Goal: Information Seeking & Learning: Learn about a topic

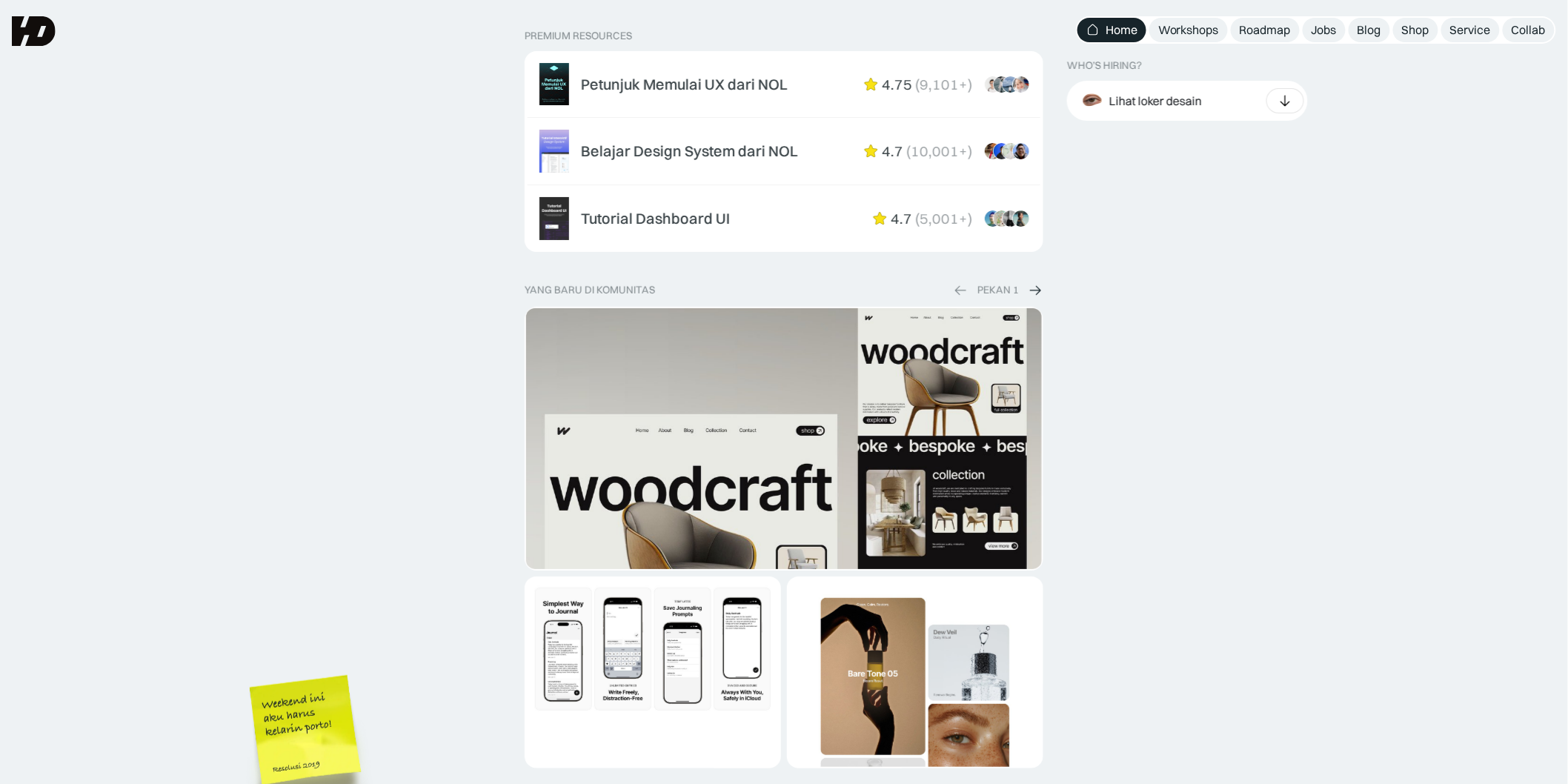
scroll to position [2020, 0]
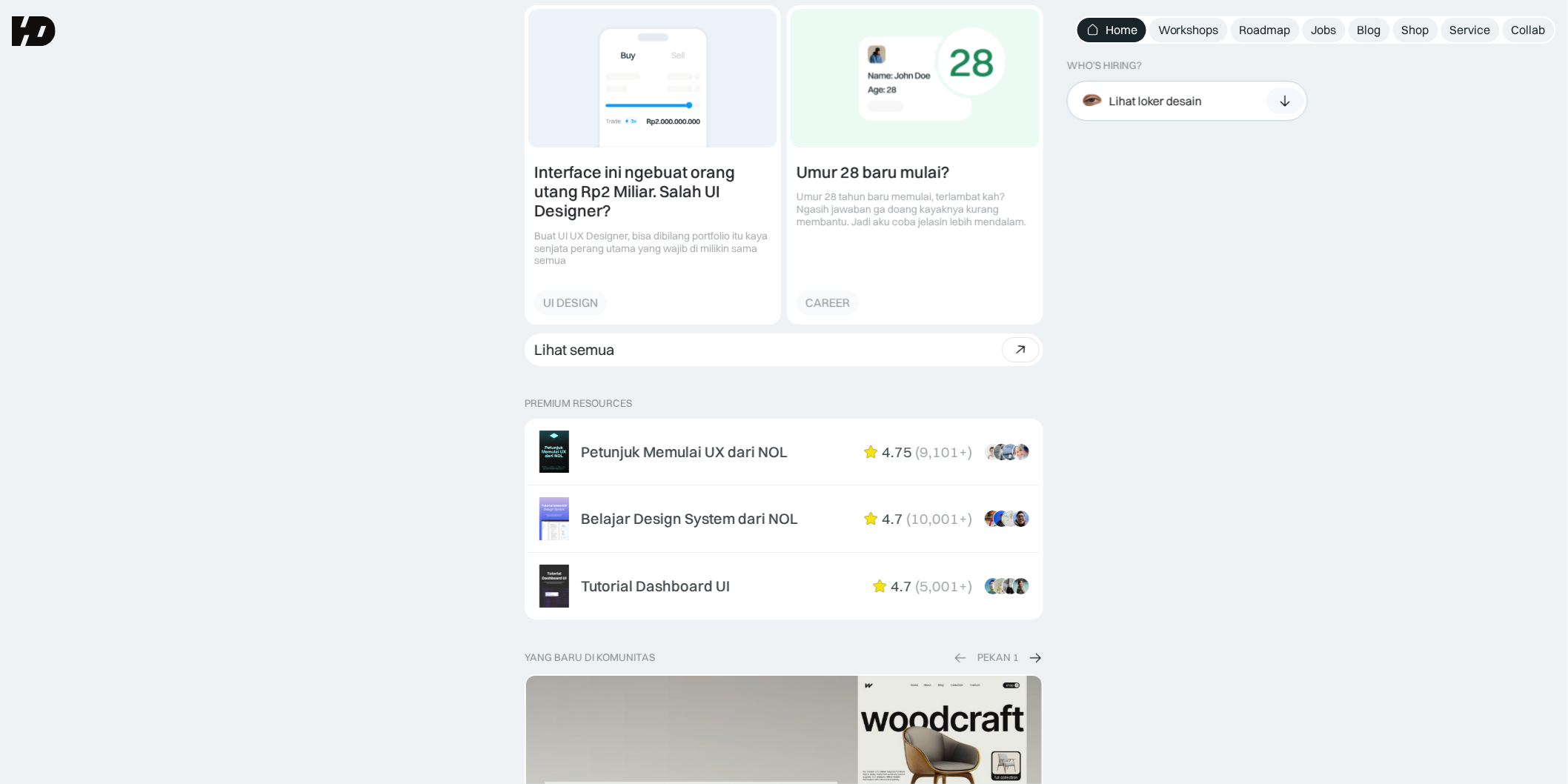
click at [1286, 100] on icon at bounding box center [1284, 101] width 16 height 15
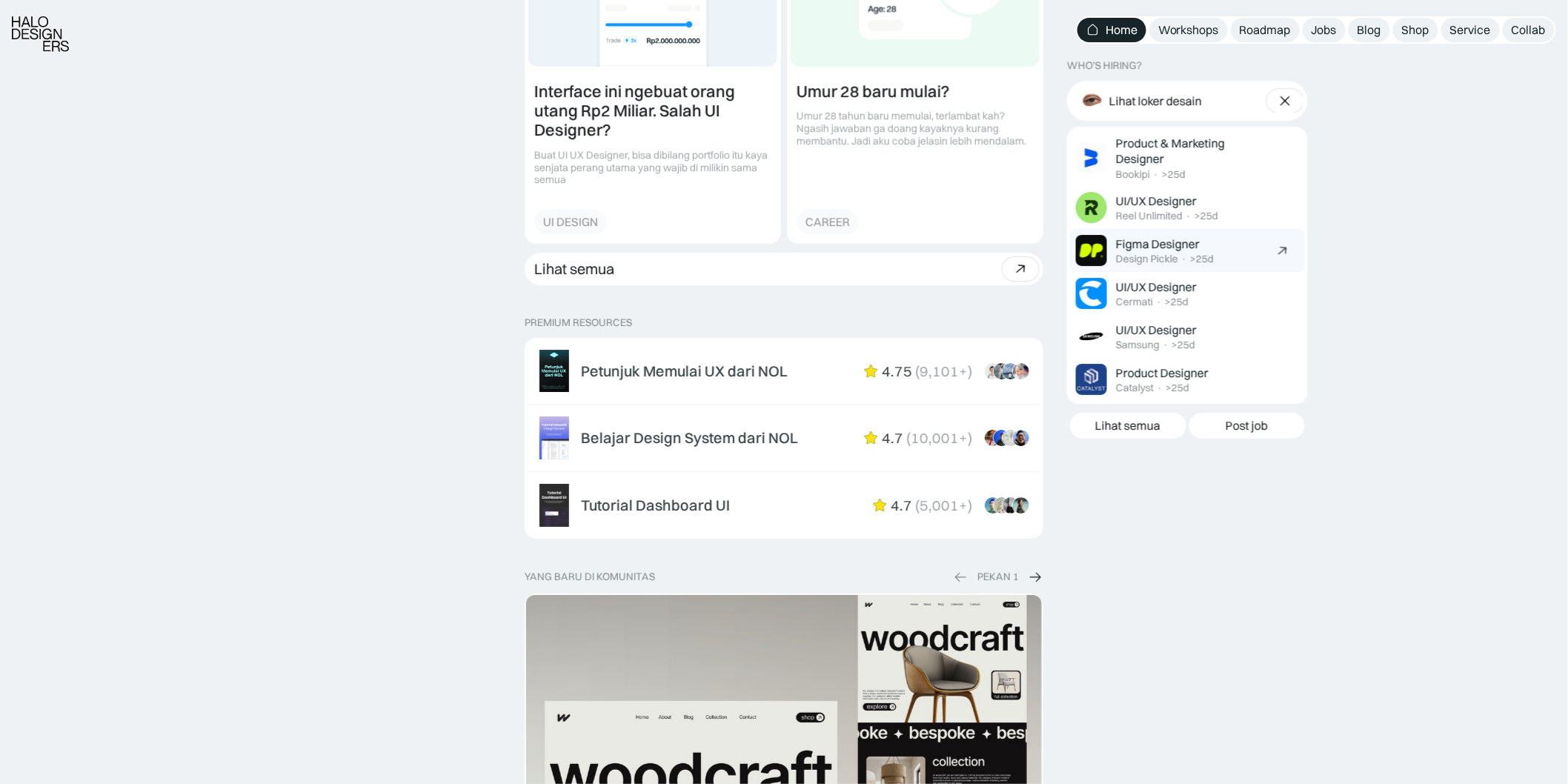
scroll to position [2102, 0]
click at [1189, 340] on div ">25d" at bounding box center [1183, 345] width 23 height 13
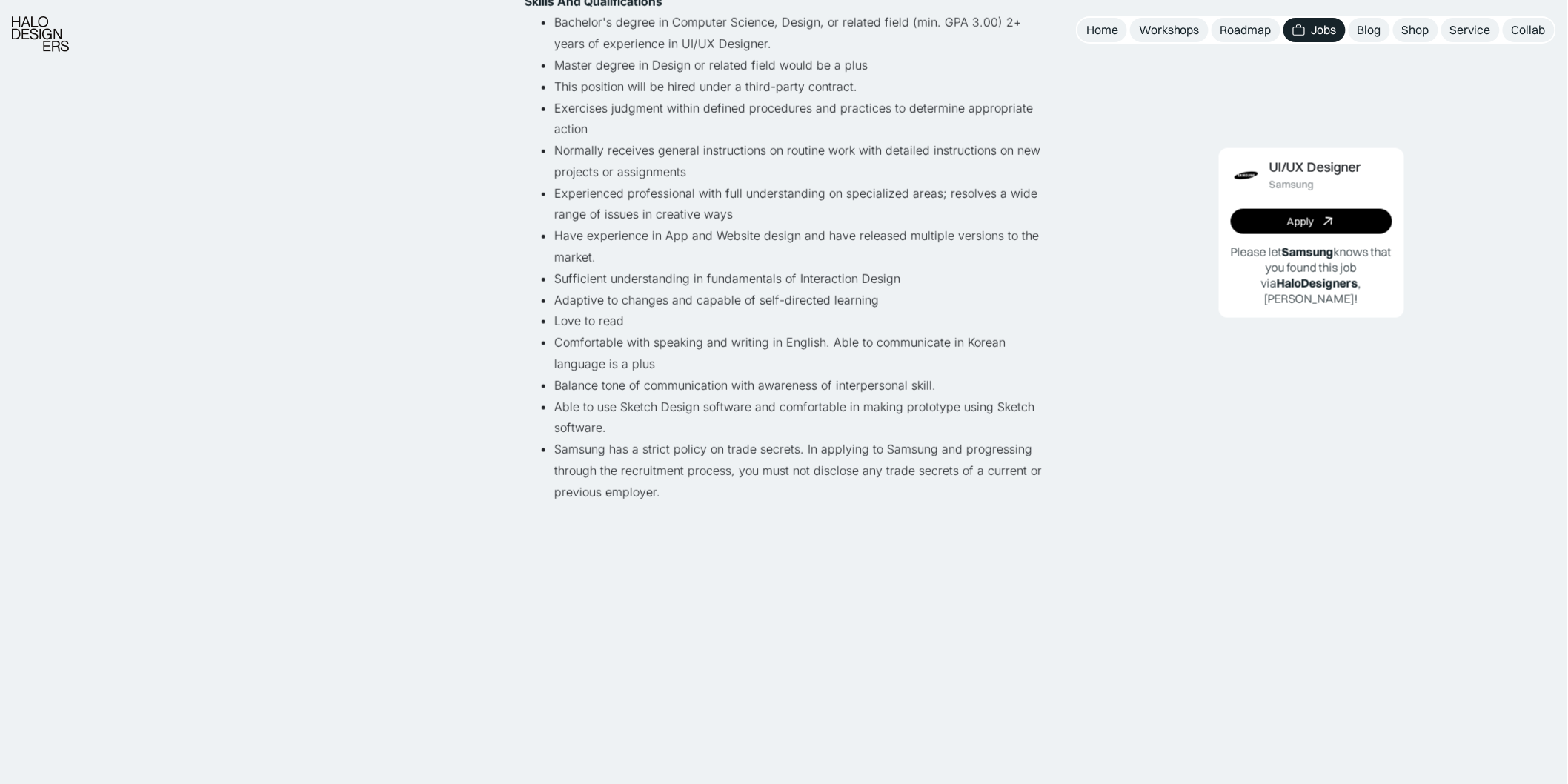
scroll to position [740, 0]
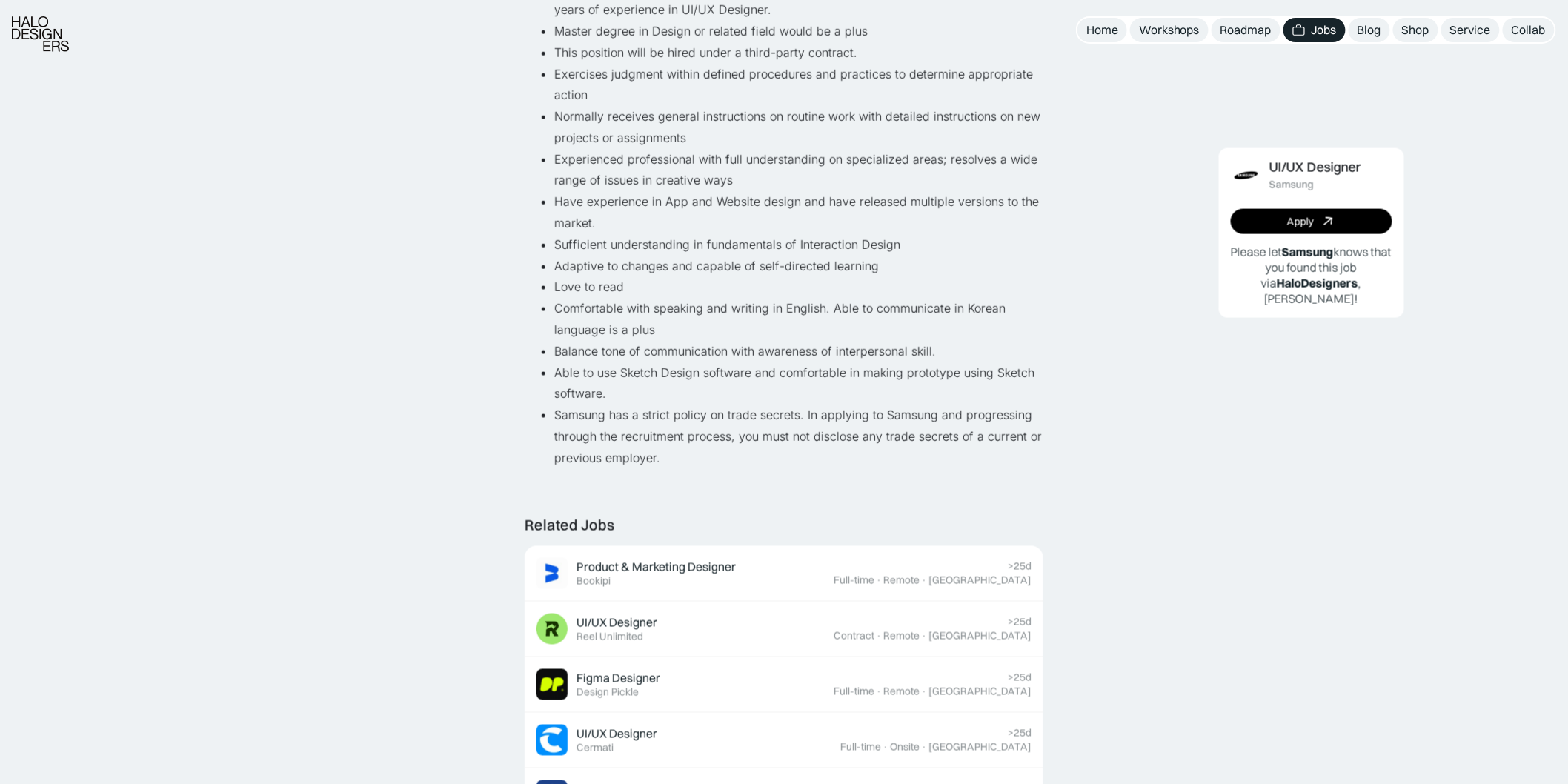
drag, startPoint x: 760, startPoint y: 411, endPoint x: 683, endPoint y: 434, distance: 80.4
click at [753, 412] on li "Samsung has a strict policy on trade secrets. In applying to Samsung and progre…" at bounding box center [798, 436] width 489 height 64
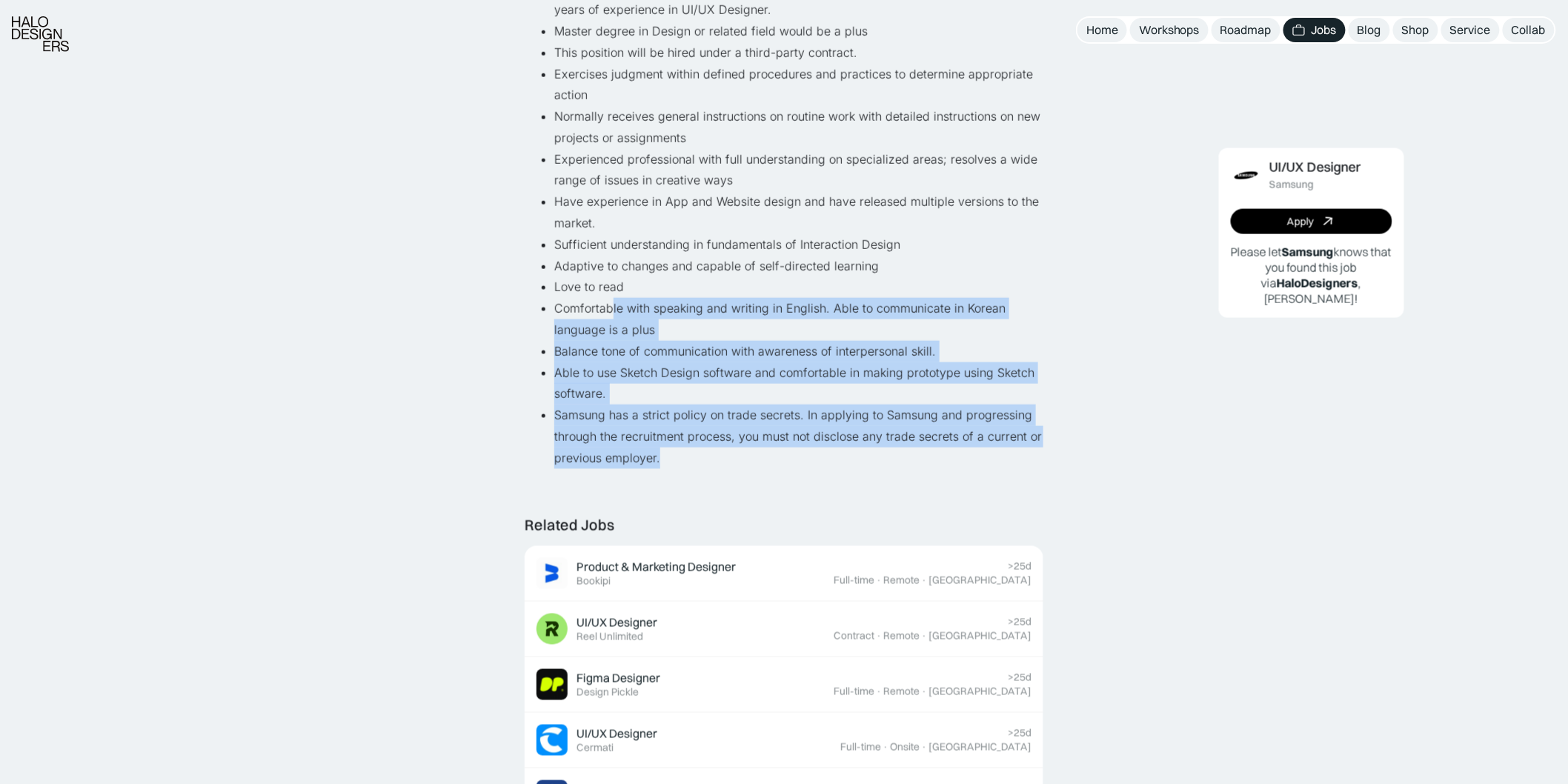
drag, startPoint x: 657, startPoint y: 437, endPoint x: 603, endPoint y: 275, distance: 170.8
click at [606, 277] on ul "Bachelor's degree in Computer Science, Design, or related field (min. GPA 3.00)…" at bounding box center [784, 223] width 519 height 490
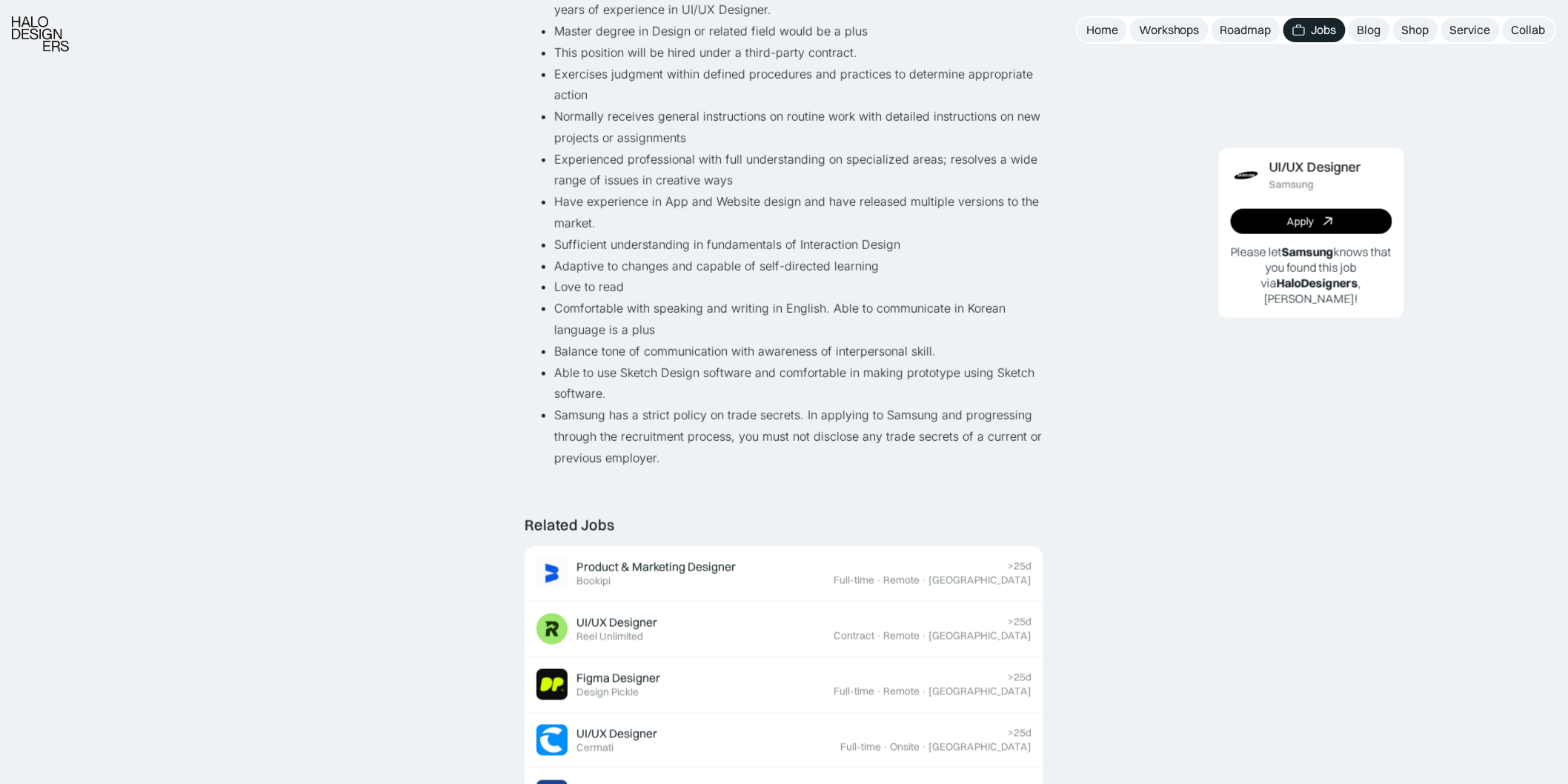
drag, startPoint x: 684, startPoint y: 274, endPoint x: 922, endPoint y: 323, distance: 243.0
click at [685, 276] on li "Love to read" at bounding box center [798, 287] width 489 height 22
click at [1238, 353] on div "UI/UX Designer Samsung Apply Please let Samsung knows that you found this job v…" at bounding box center [1311, 571] width 489 height 1936
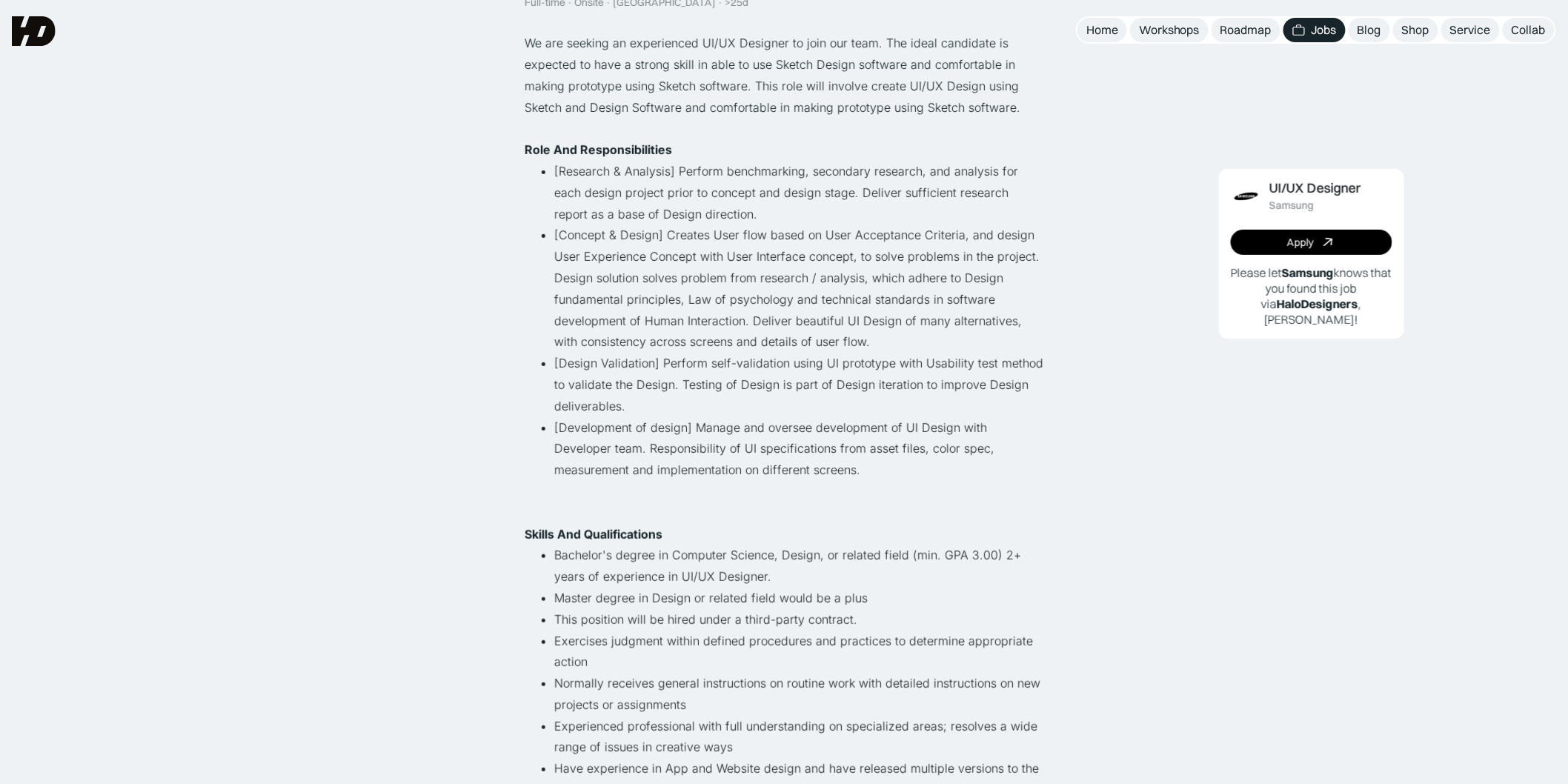
scroll to position [0, 0]
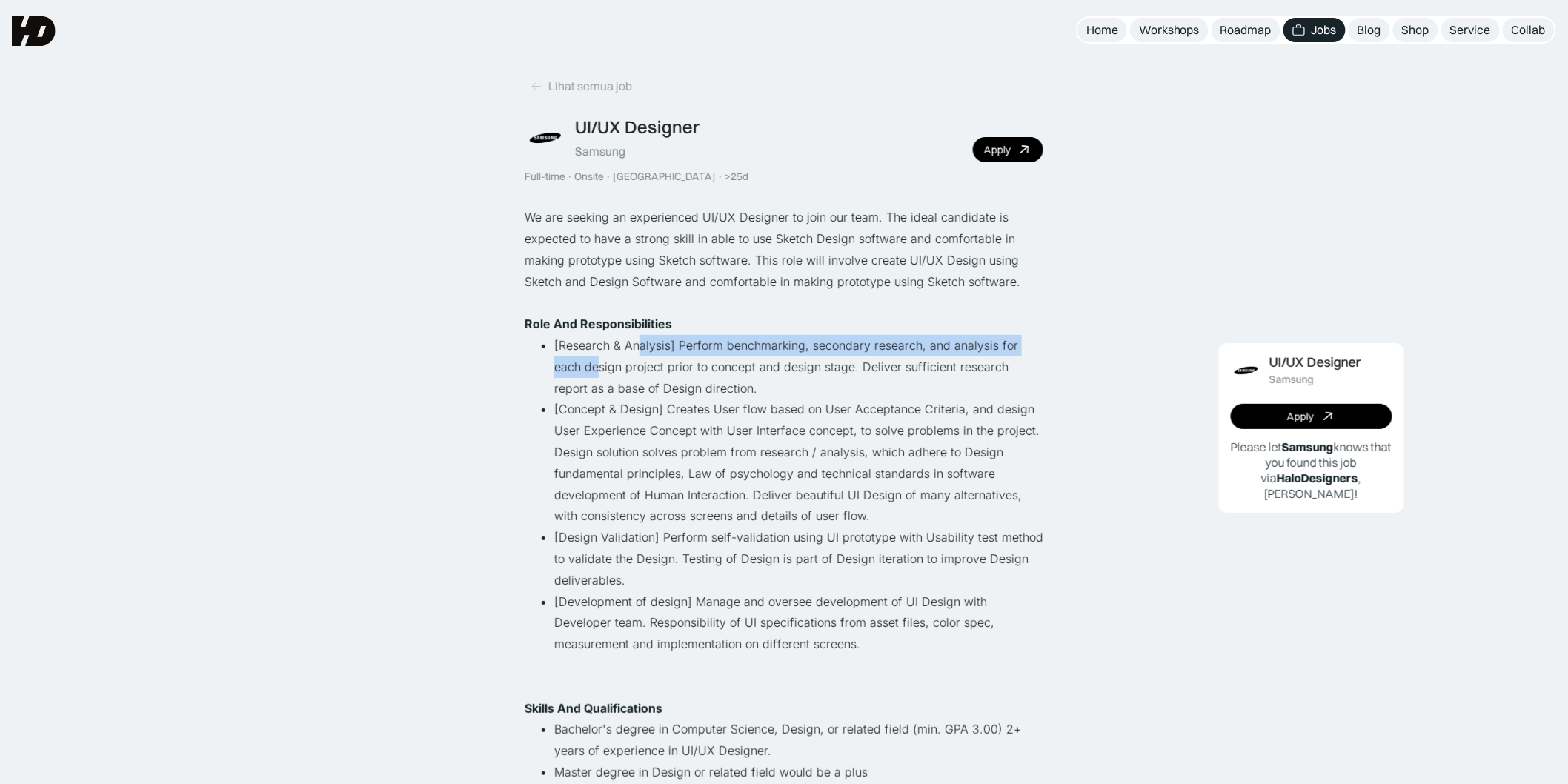
drag, startPoint x: 561, startPoint y: 360, endPoint x: 627, endPoint y: 351, distance: 66.6
click at [627, 351] on li "[Research & Analysis] Perform benchmarking, secondary research, and analysis fo…" at bounding box center [798, 366] width 489 height 64
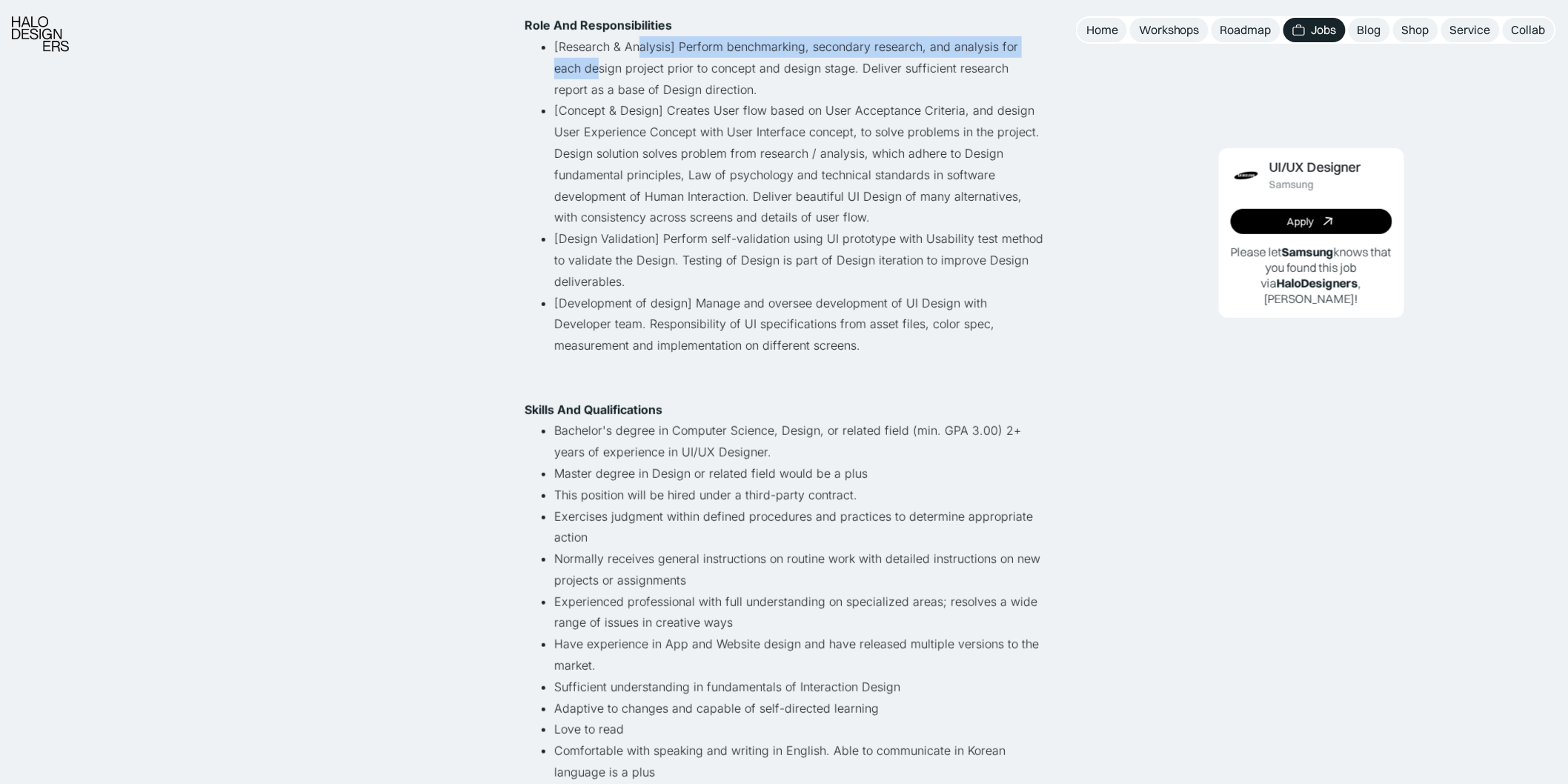
scroll to position [329, 0]
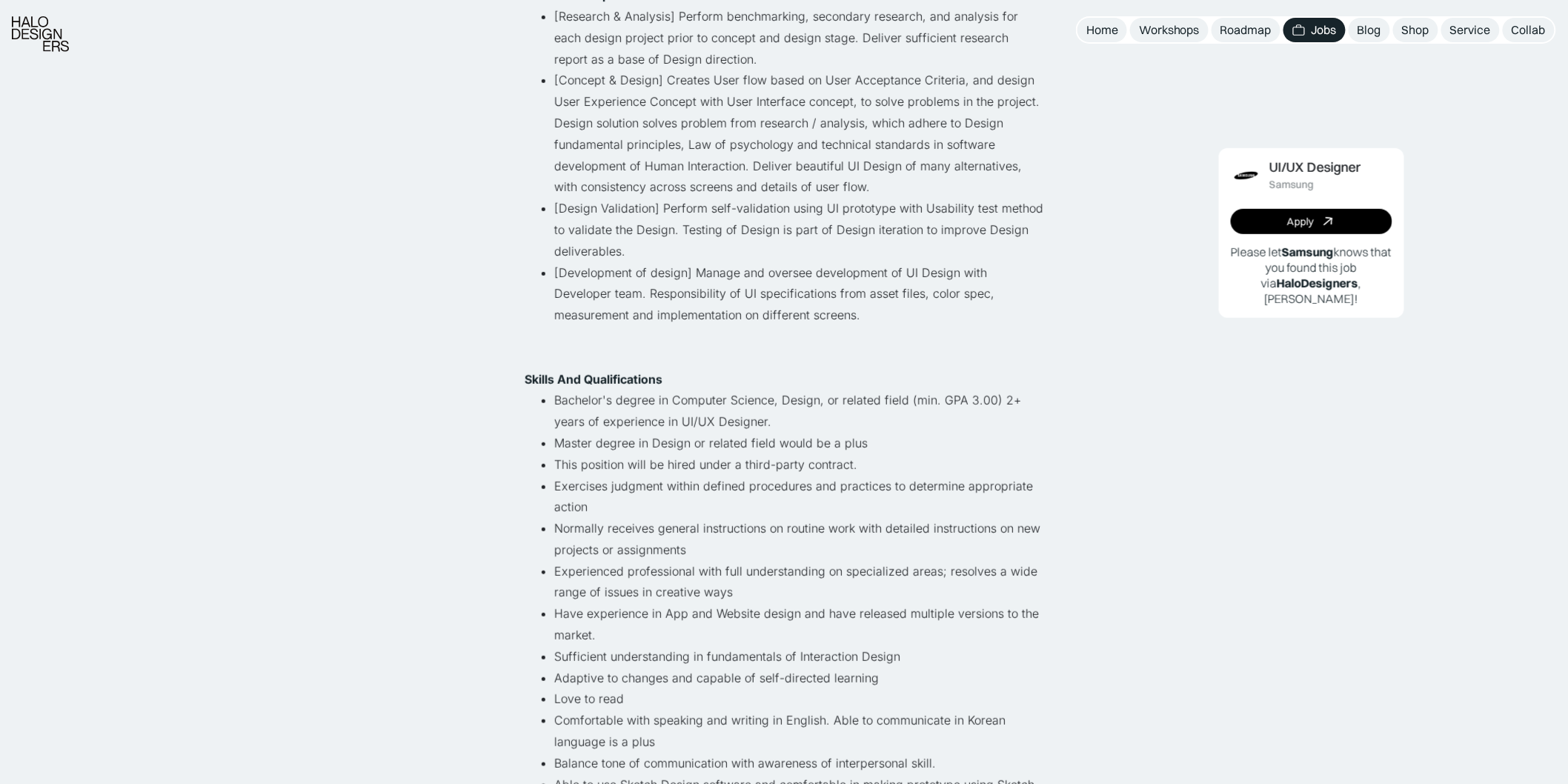
click at [628, 349] on li "[Development of design] Manage and oversee development of UI Design with Develo…" at bounding box center [798, 315] width 489 height 106
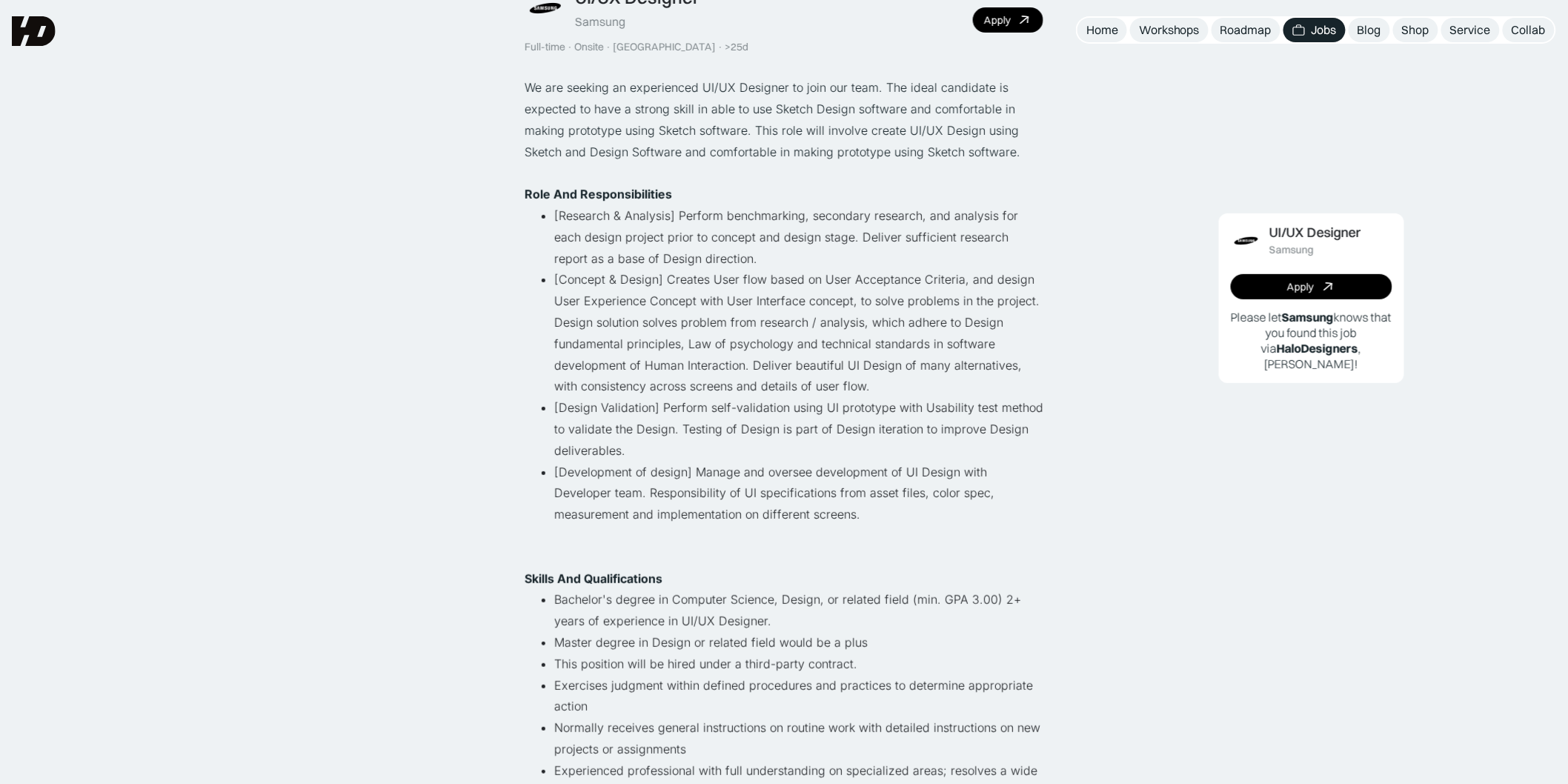
scroll to position [82, 0]
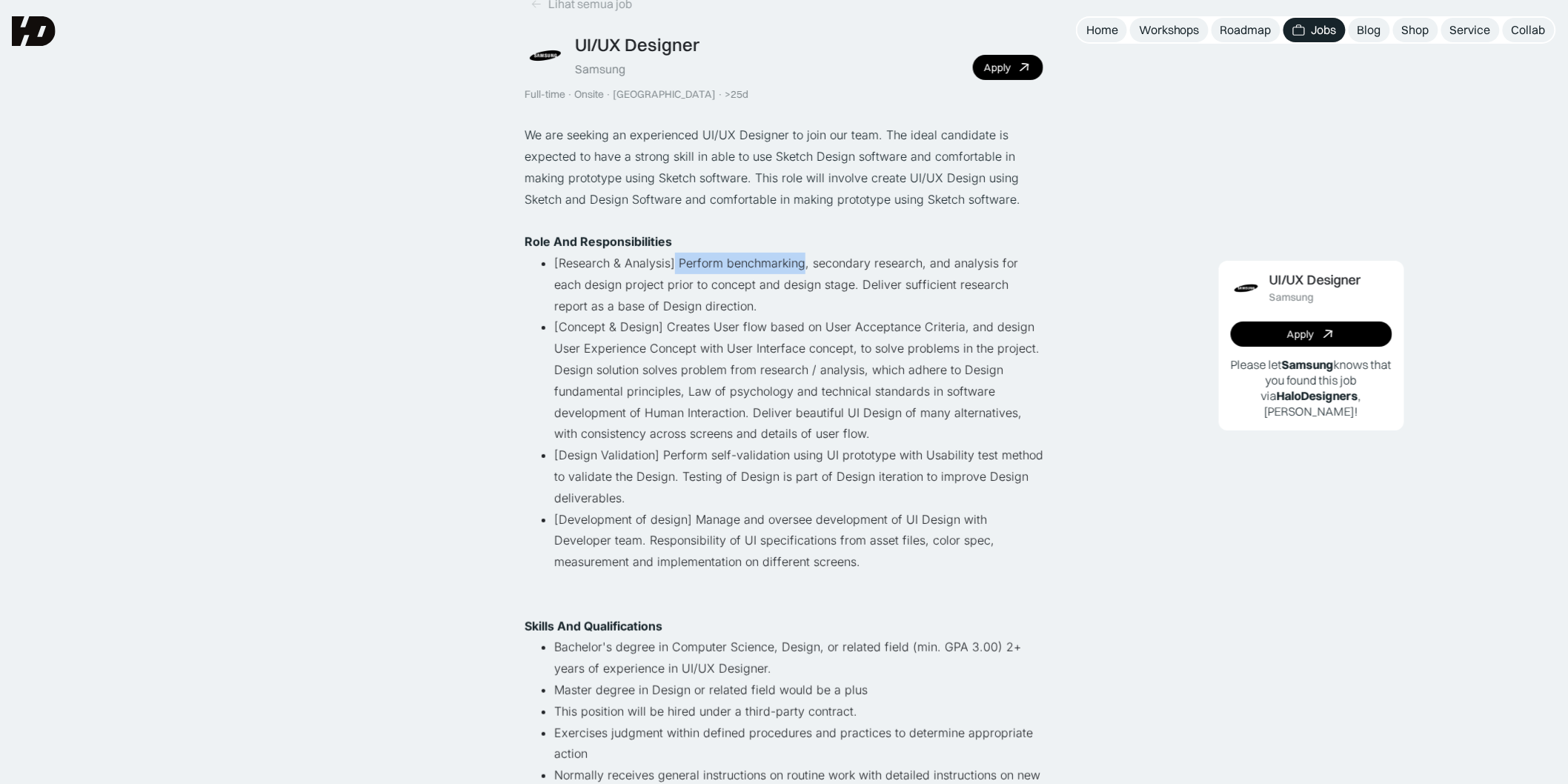
drag, startPoint x: 678, startPoint y: 255, endPoint x: 787, endPoint y: 260, distance: 109.1
click at [787, 260] on li "[Research & Analysis] Perform benchmarking, secondary research, and analysis fo…" at bounding box center [798, 284] width 489 height 64
drag, startPoint x: 827, startPoint y: 260, endPoint x: 895, endPoint y: 263, distance: 68.1
click at [895, 263] on li "[Research & Analysis] Perform benchmarking, secondary research, and analysis fo…" at bounding box center [798, 284] width 489 height 64
drag, startPoint x: 924, startPoint y: 269, endPoint x: 986, endPoint y: 269, distance: 62.0
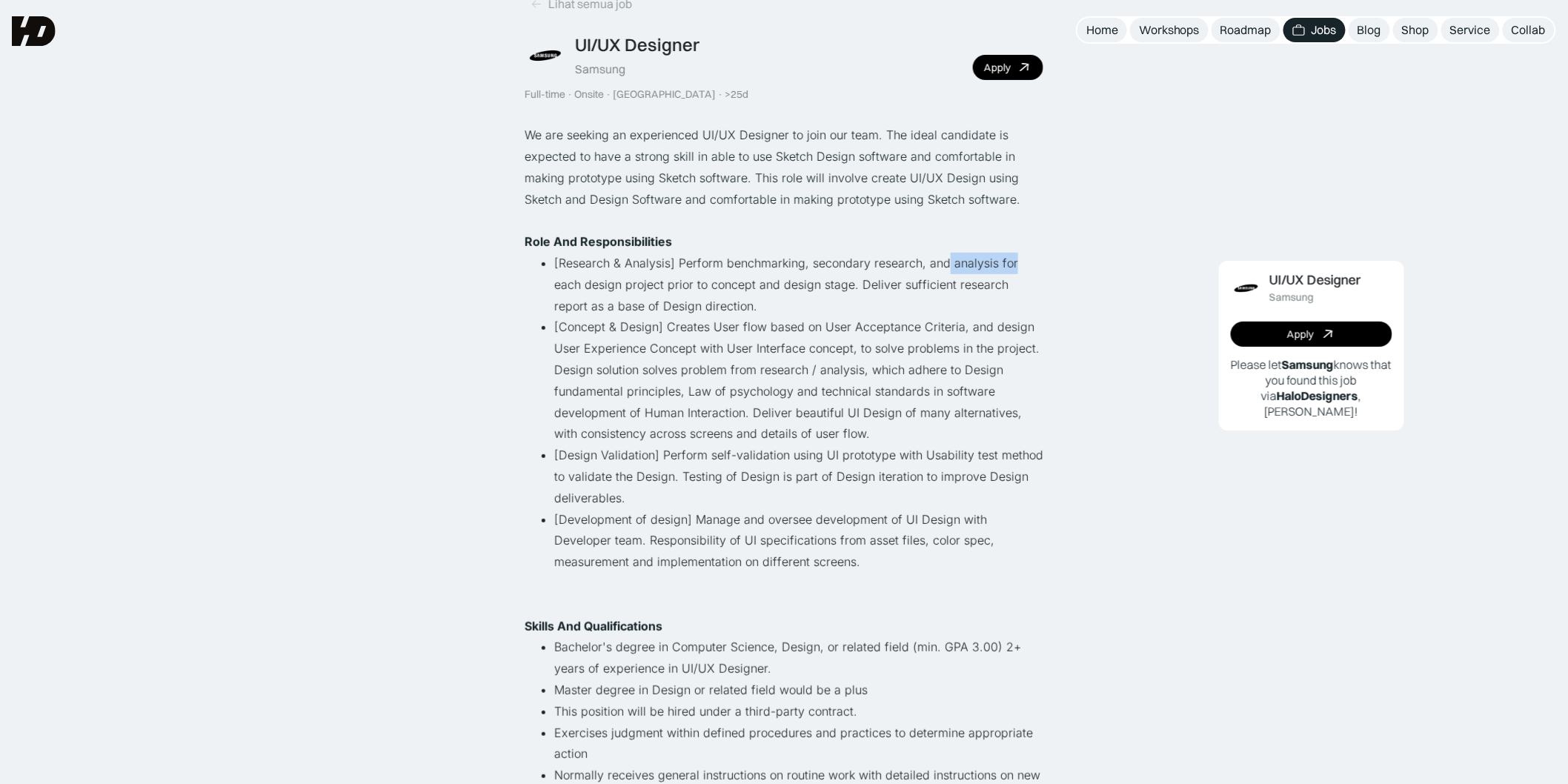
click at [986, 269] on li "[Research & Analysis] Perform benchmarking, secondary research, and analysis fo…" at bounding box center [798, 284] width 489 height 64
drag, startPoint x: 575, startPoint y: 284, endPoint x: 660, endPoint y: 284, distance: 85.0
click at [660, 284] on li "[Research & Analysis] Perform benchmarking, secondary research, and analysis fo…" at bounding box center [798, 284] width 489 height 64
drag, startPoint x: 675, startPoint y: 290, endPoint x: 778, endPoint y: 291, distance: 103.0
click at [778, 291] on li "[Research & Analysis] Perform benchmarking, secondary research, and analysis fo…" at bounding box center [798, 284] width 489 height 64
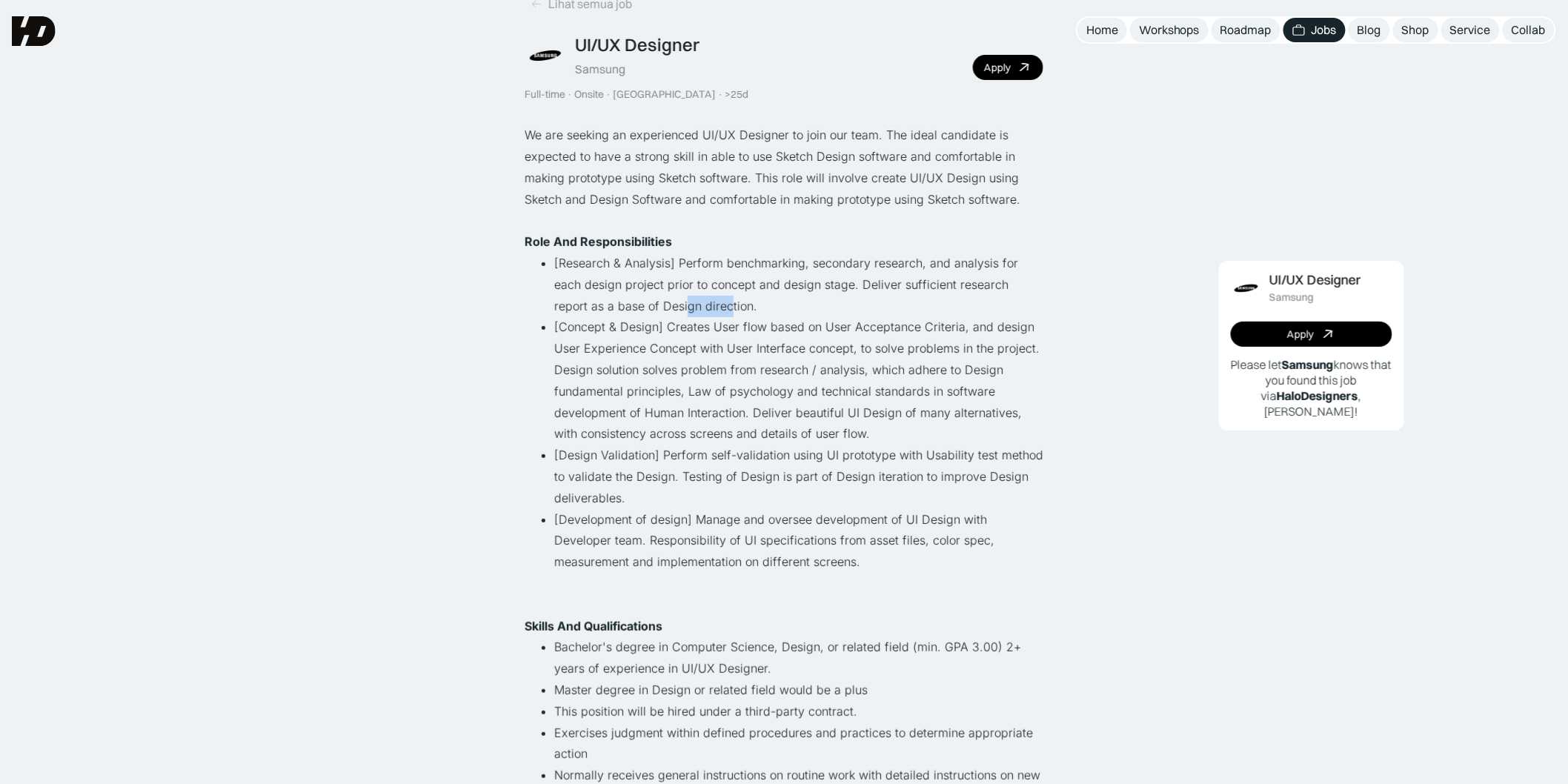
drag, startPoint x: 588, startPoint y: 305, endPoint x: 656, endPoint y: 309, distance: 68.1
click at [631, 306] on li "[Research & Analysis] Perform benchmarking, secondary research, and analysis fo…" at bounding box center [798, 284] width 489 height 64
click at [657, 309] on li "[Research & Analysis] Perform benchmarking, secondary research, and analysis fo…" at bounding box center [798, 284] width 489 height 64
drag, startPoint x: 657, startPoint y: 329, endPoint x: 927, endPoint y: 314, distance: 270.4
click at [927, 314] on ul "[Research & Analysis] Perform benchmarking, secondary research, and analysis fo…" at bounding box center [784, 434] width 519 height 363
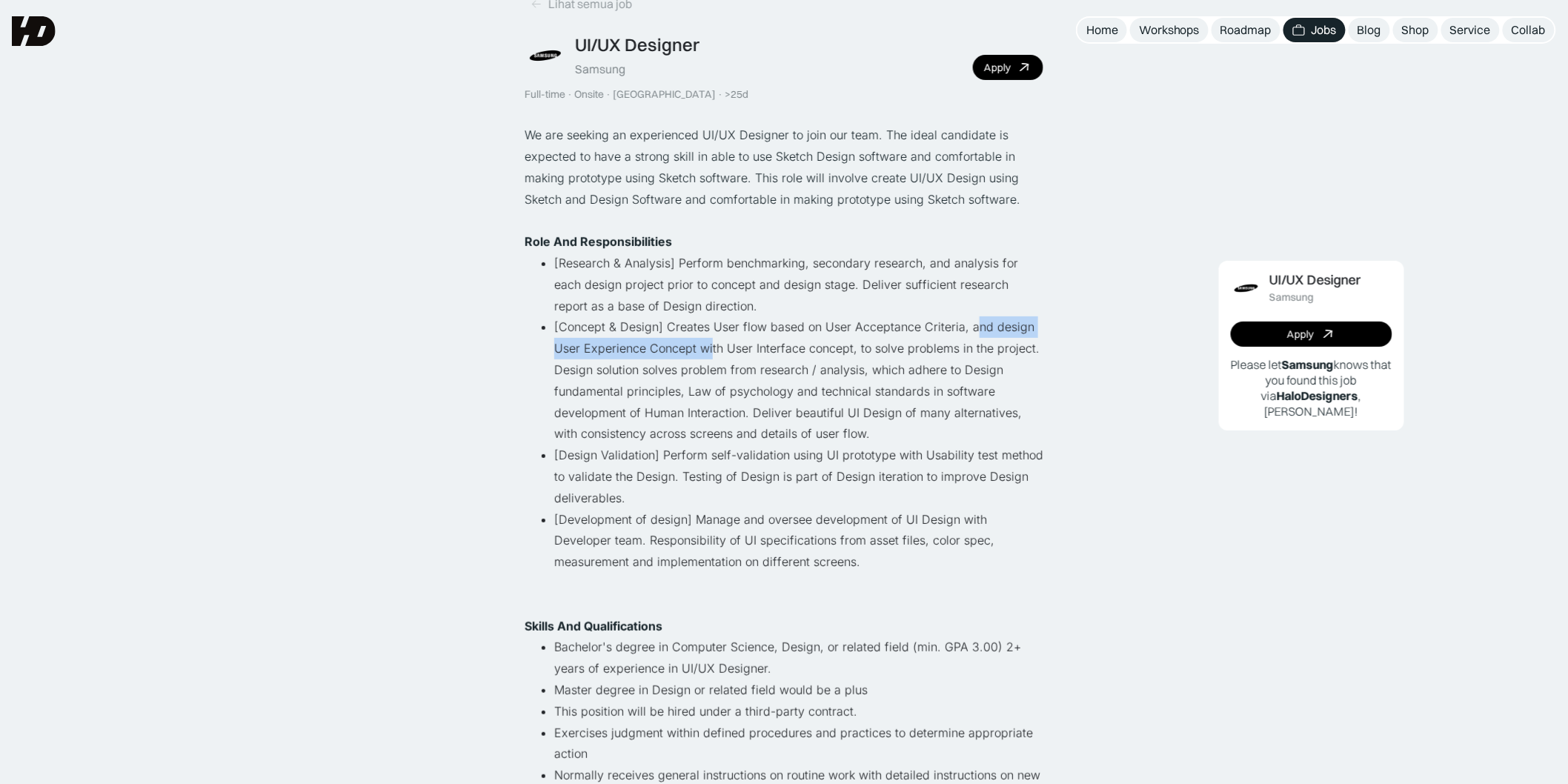
drag, startPoint x: 948, startPoint y: 329, endPoint x: 673, endPoint y: 352, distance: 276.0
click at [673, 352] on li "[Concept & Design] Creates User flow based on User Acceptance Criteria, and des…" at bounding box center [798, 380] width 489 height 128
click at [671, 356] on li "[Concept & Design] Creates User flow based on User Acceptance Criteria, and des…" at bounding box center [798, 380] width 489 height 128
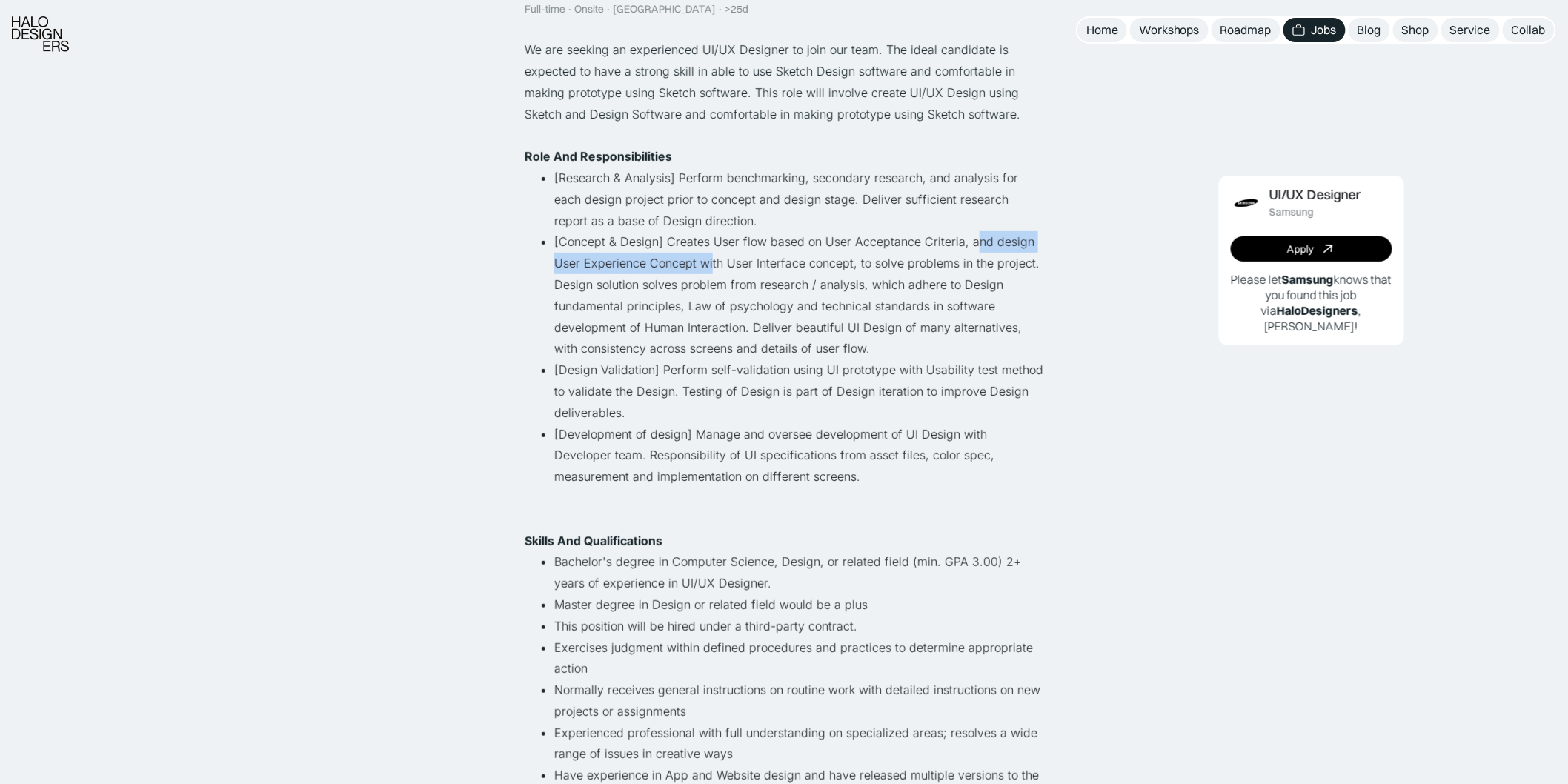
scroll to position [247, 0]
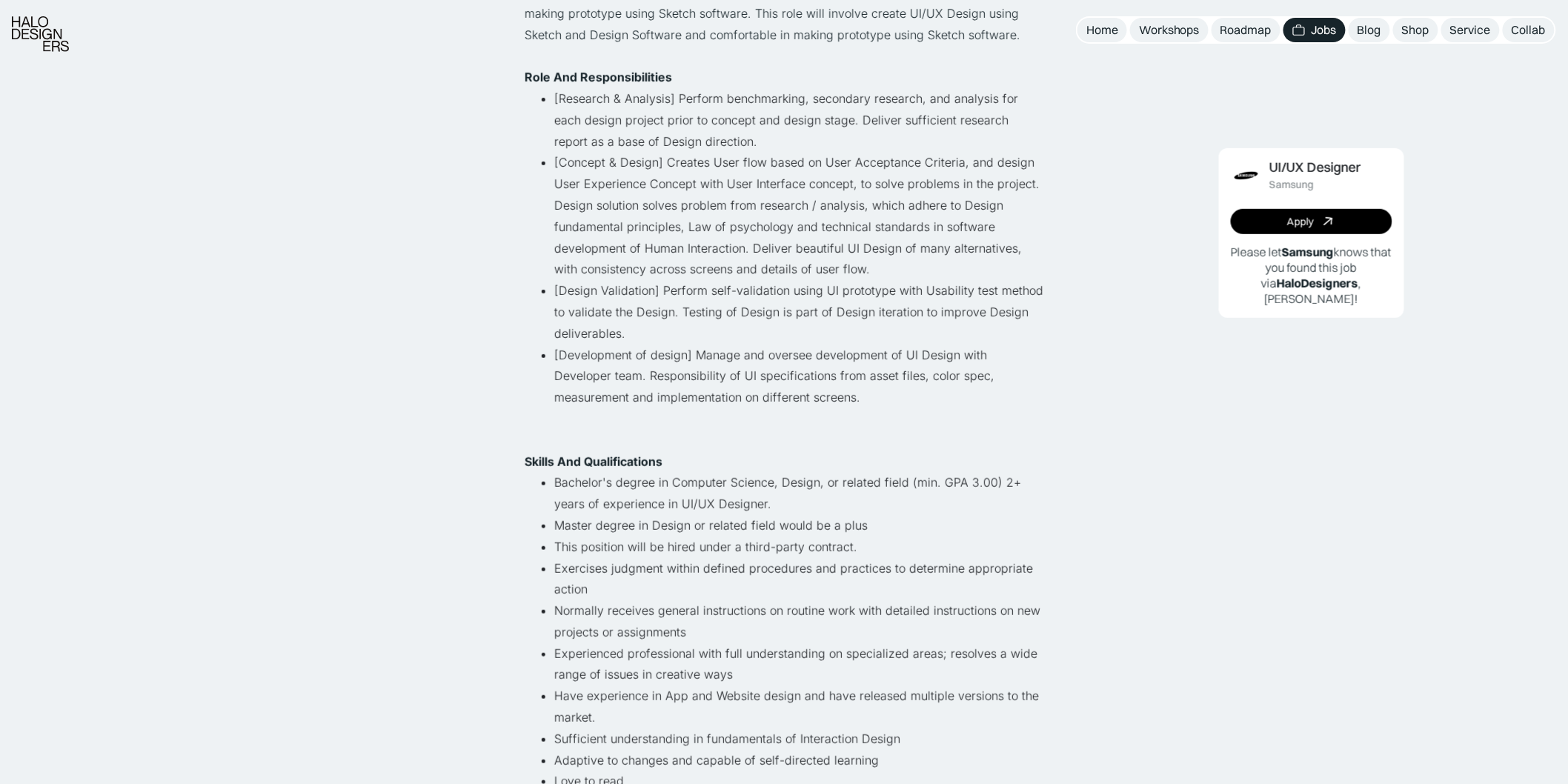
click at [649, 376] on li "[Development of design] Manage and oversee development of UI Design with Develo…" at bounding box center [798, 397] width 489 height 106
drag, startPoint x: 689, startPoint y: 354, endPoint x: 811, endPoint y: 339, distance: 122.9
click at [811, 339] on ul "[Research & Analysis] Perform benchmarking, secondary research, and analysis fo…" at bounding box center [784, 269] width 519 height 363
drag, startPoint x: 764, startPoint y: 374, endPoint x: 713, endPoint y: 379, distance: 51.2
click at [713, 379] on li "[Development of design] Manage and oversee development of UI Design with Develo…" at bounding box center [798, 397] width 489 height 106
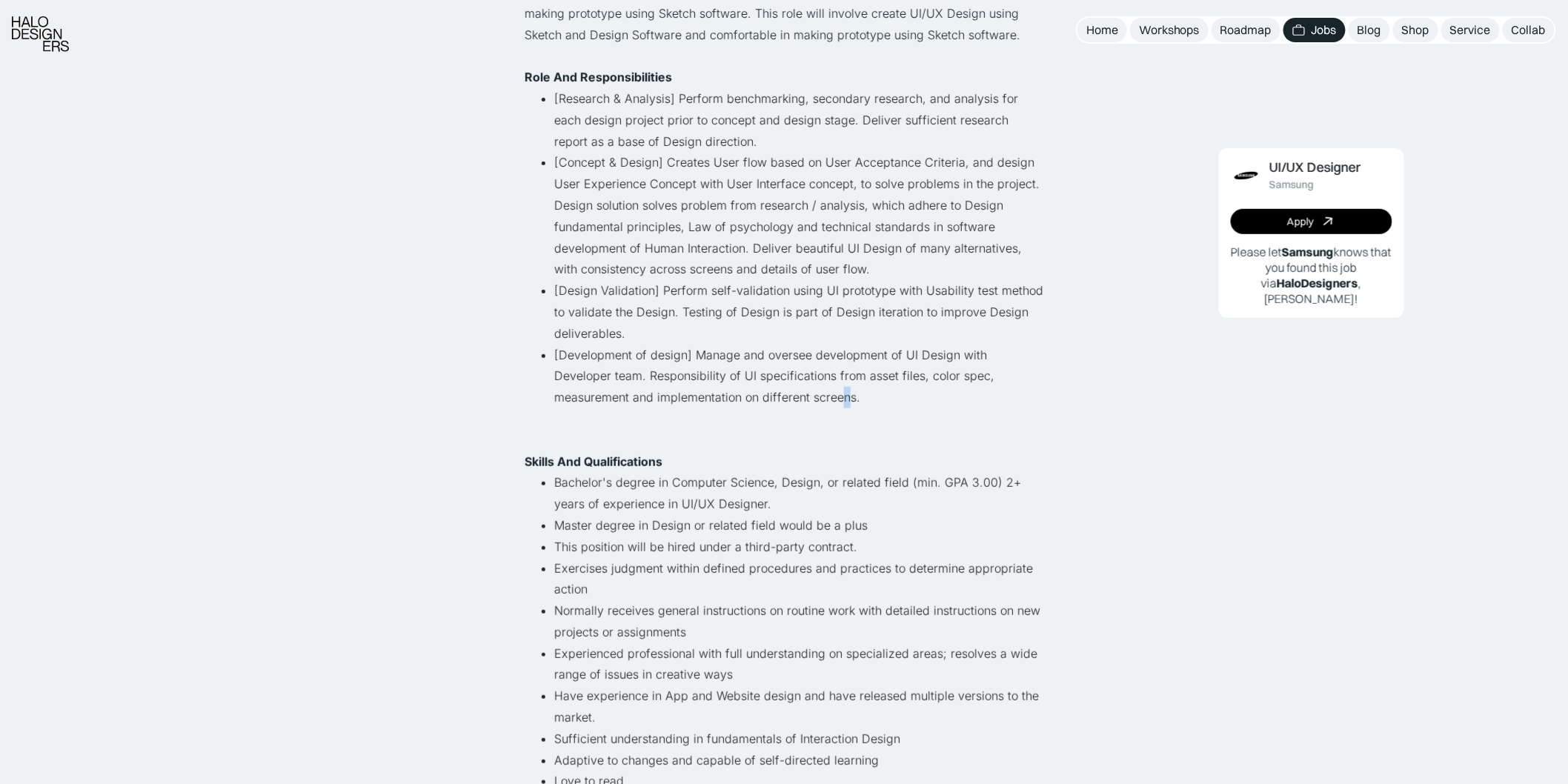
click at [727, 400] on li "[Development of design] Manage and oversee development of UI Design with Develo…" at bounding box center [798, 397] width 489 height 106
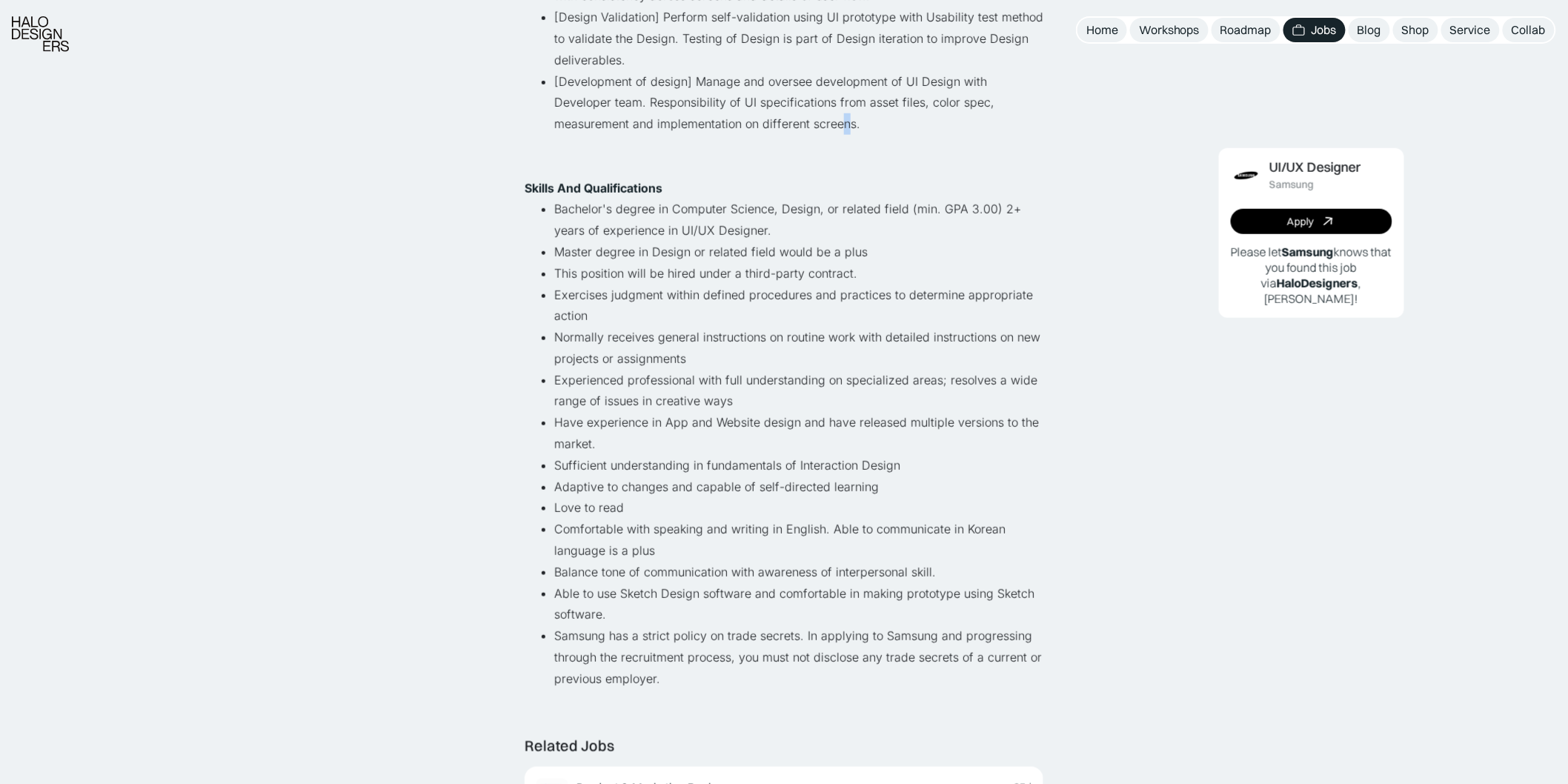
scroll to position [576, 0]
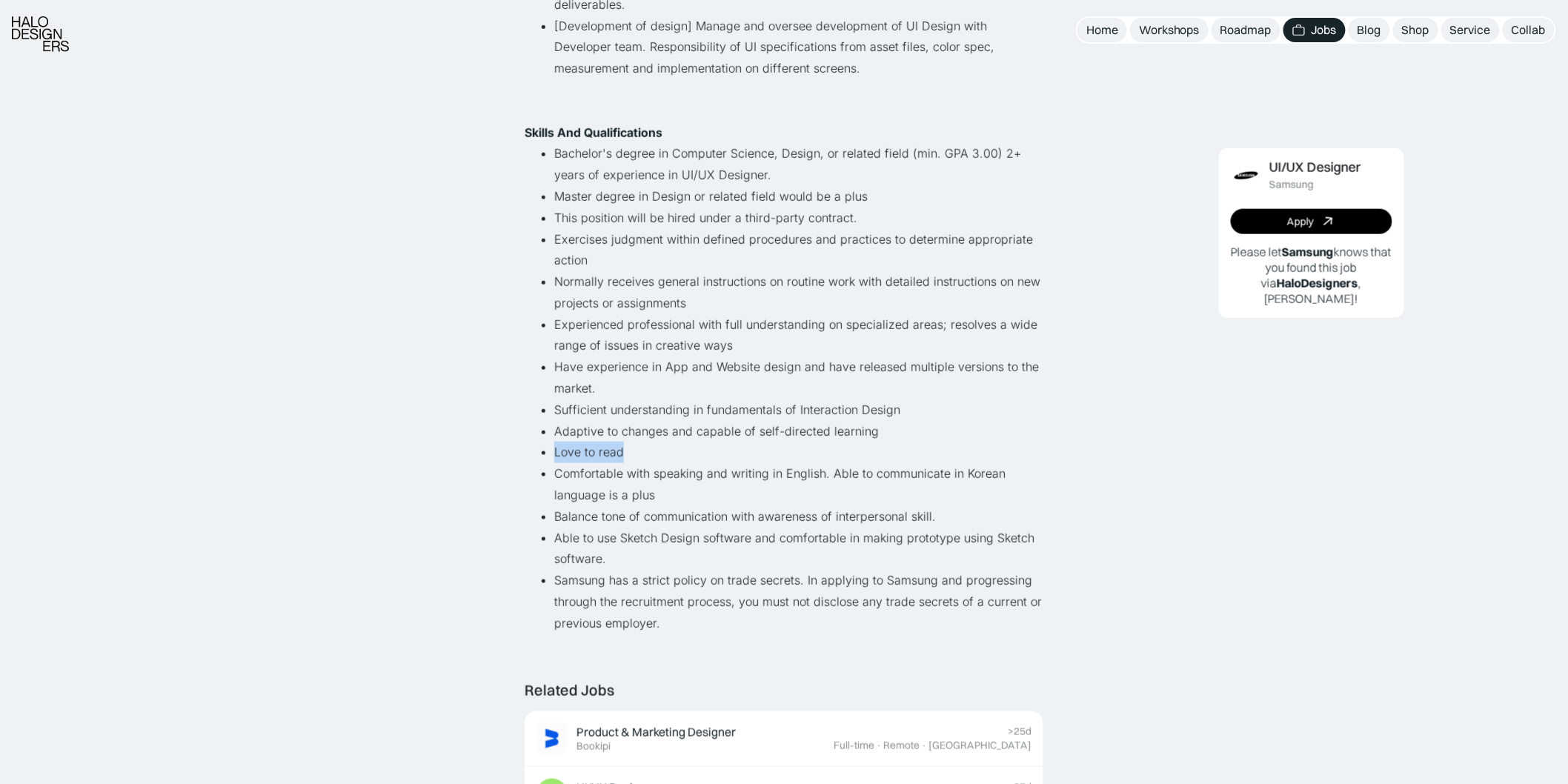
drag, startPoint x: 556, startPoint y: 425, endPoint x: 628, endPoint y: 424, distance: 72.0
click at [633, 442] on li "Love to read" at bounding box center [798, 453] width 489 height 22
click at [588, 421] on li "Adaptive to changes and capable of self-directed learning" at bounding box center [798, 432] width 489 height 22
drag, startPoint x: 558, startPoint y: 215, endPoint x: 631, endPoint y: 208, distance: 73.3
click at [631, 208] on li "This position will be hired under a third-party contract." at bounding box center [798, 218] width 489 height 22
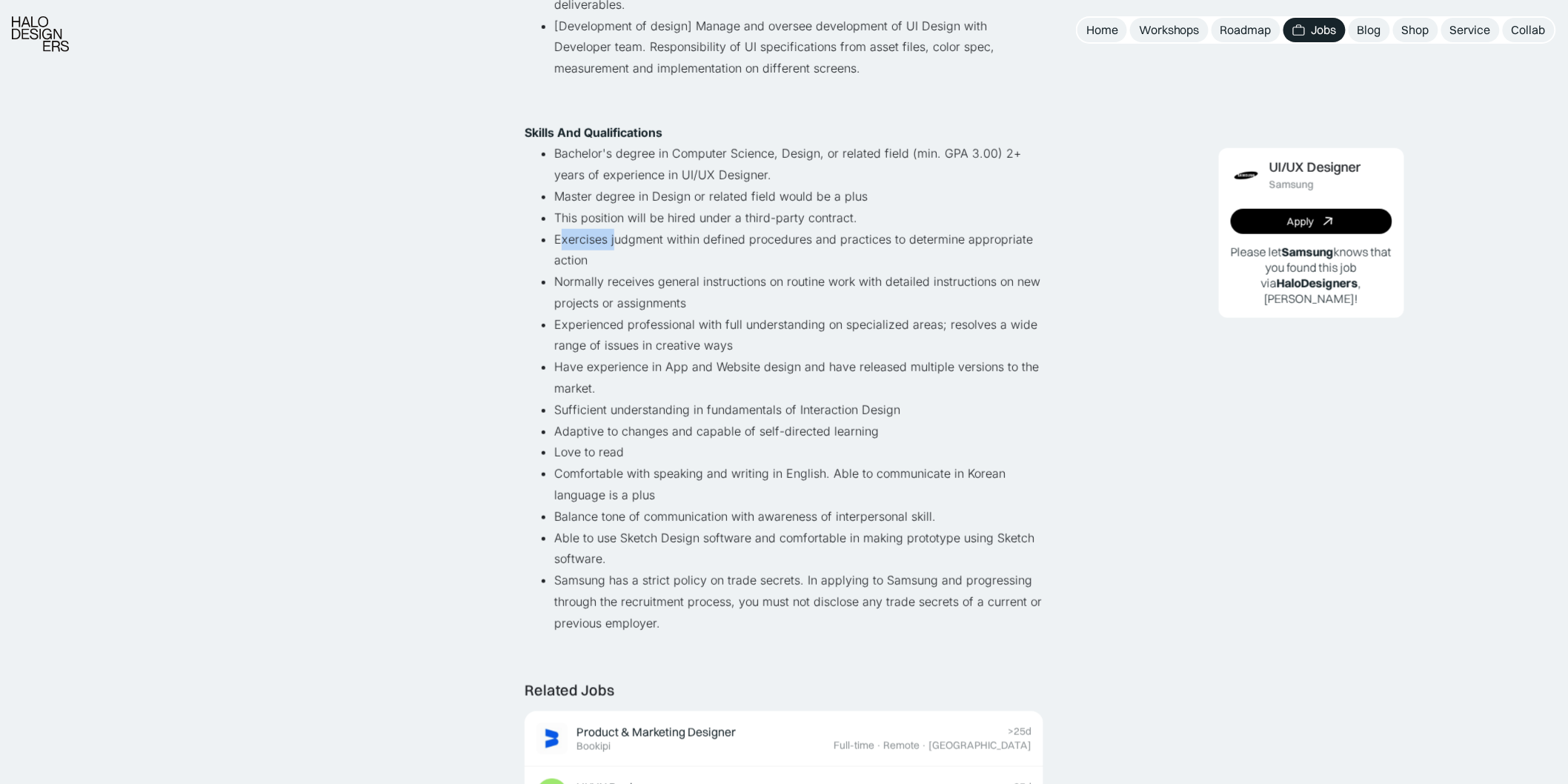
drag, startPoint x: 564, startPoint y: 242, endPoint x: 615, endPoint y: 245, distance: 51.1
click at [616, 235] on li "Exercises judgment within defined procedures and practices to determine appropr…" at bounding box center [798, 250] width 489 height 43
drag, startPoint x: 589, startPoint y: 259, endPoint x: 672, endPoint y: 253, distance: 83.2
click at [672, 271] on li "Normally receives general instructions on routine work with detailed instructio…" at bounding box center [798, 292] width 489 height 43
drag, startPoint x: 628, startPoint y: 335, endPoint x: 679, endPoint y: 336, distance: 51.0
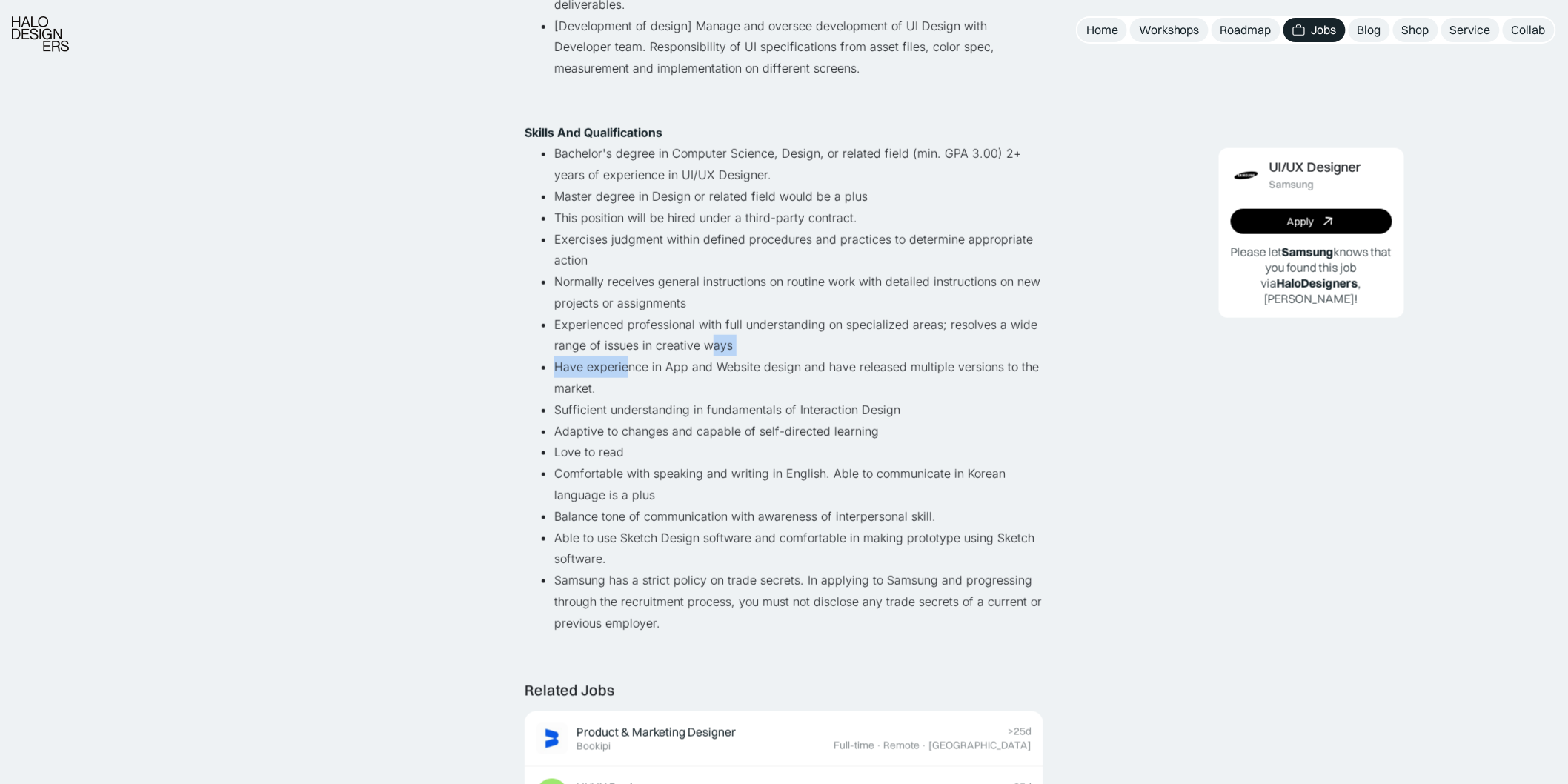
click at [669, 333] on ul "Bachelor's degree in Computer Science, Design, or related field (min. GPA 3.00)…" at bounding box center [784, 388] width 519 height 490
click at [712, 356] on li "Have experience in App and Website design and have released multiple versions t…" at bounding box center [798, 377] width 489 height 43
drag, startPoint x: 560, startPoint y: 386, endPoint x: 760, endPoint y: 386, distance: 200.0
click at [760, 399] on li "Sufficient understanding in fundamentals of Interaction Design" at bounding box center [798, 410] width 489 height 22
drag, startPoint x: 744, startPoint y: 404, endPoint x: 727, endPoint y: 405, distance: 17.0
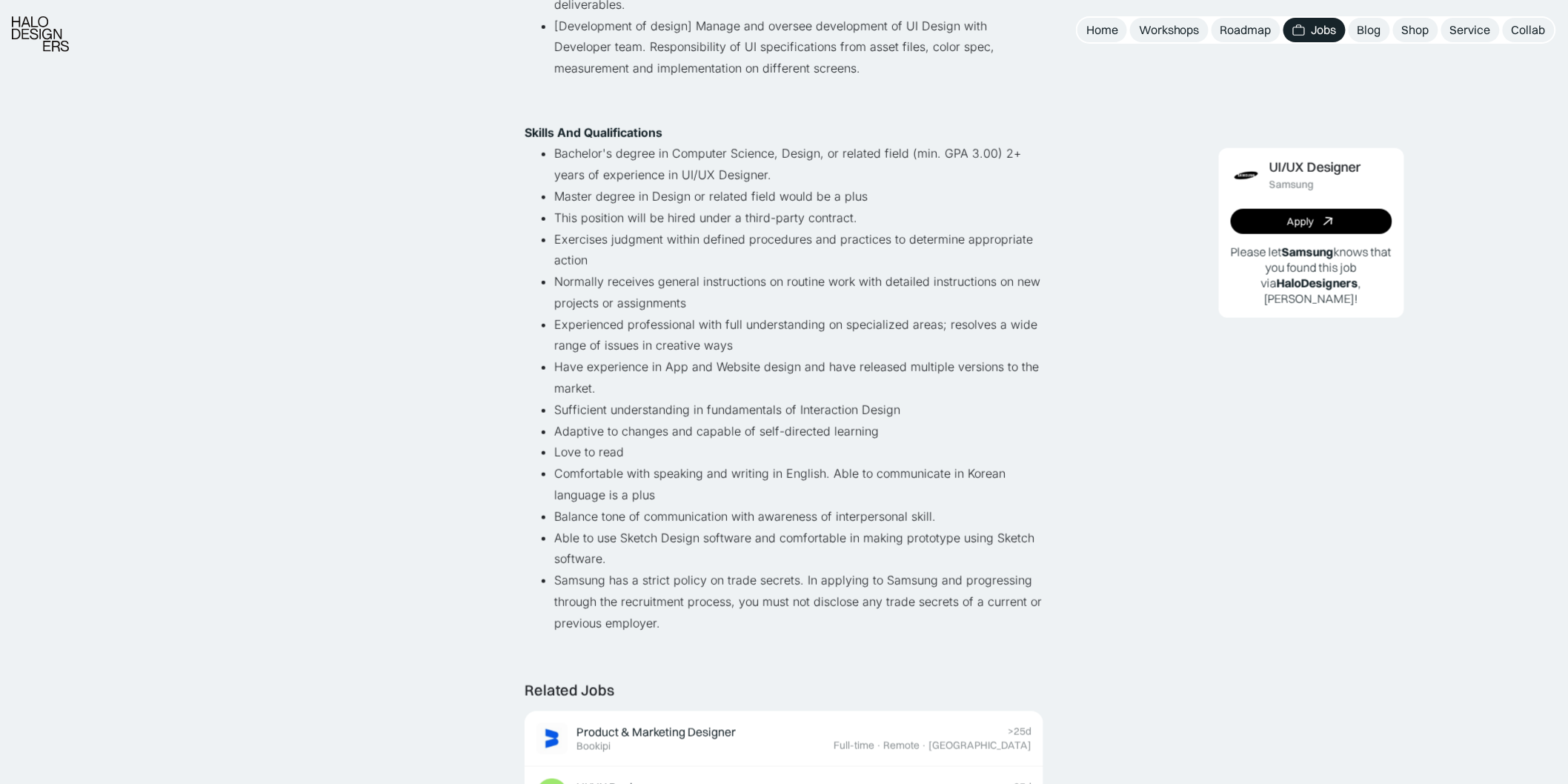
click at [743, 421] on li "Adaptive to changes and capable of self-directed learning" at bounding box center [798, 432] width 489 height 22
drag, startPoint x: 647, startPoint y: 409, endPoint x: 727, endPoint y: 401, distance: 80.4
click at [725, 421] on li "Adaptive to changes and capable of self-directed learning" at bounding box center [798, 432] width 489 height 22
drag, startPoint x: 771, startPoint y: 410, endPoint x: 836, endPoint y: 406, distance: 65.1
click at [835, 421] on li "Adaptive to changes and capable of self-directed learning" at bounding box center [798, 432] width 489 height 22
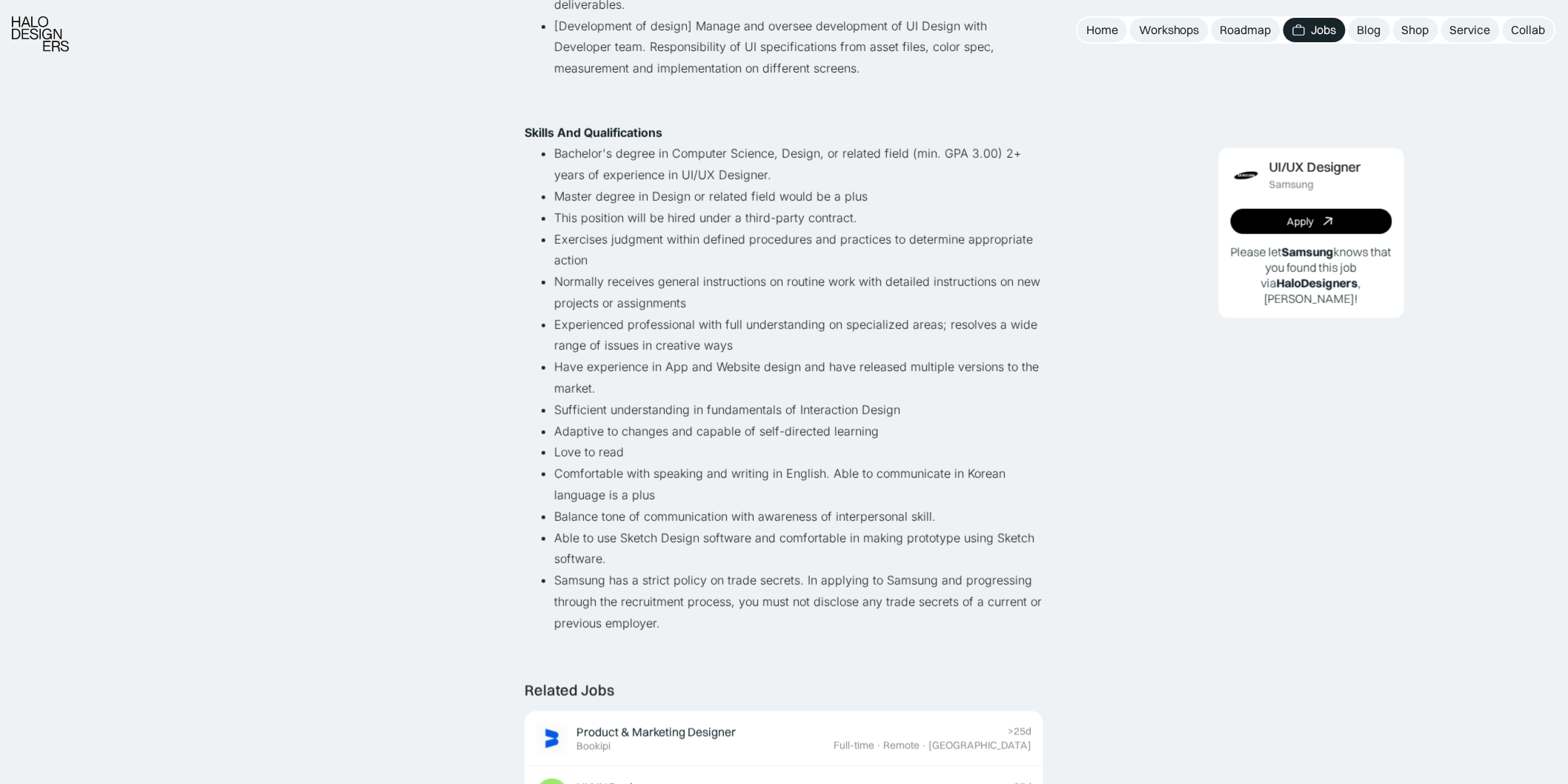
drag, startPoint x: 850, startPoint y: 417, endPoint x: 750, endPoint y: 432, distance: 101.1
click at [848, 421] on li "Adaptive to changes and capable of self-directed learning" at bounding box center [798, 432] width 489 height 22
drag, startPoint x: 631, startPoint y: 428, endPoint x: 575, endPoint y: 428, distance: 56.0
click at [575, 442] on li "Love to read" at bounding box center [798, 453] width 489 height 22
drag, startPoint x: 546, startPoint y: 449, endPoint x: 637, endPoint y: 465, distance: 92.4
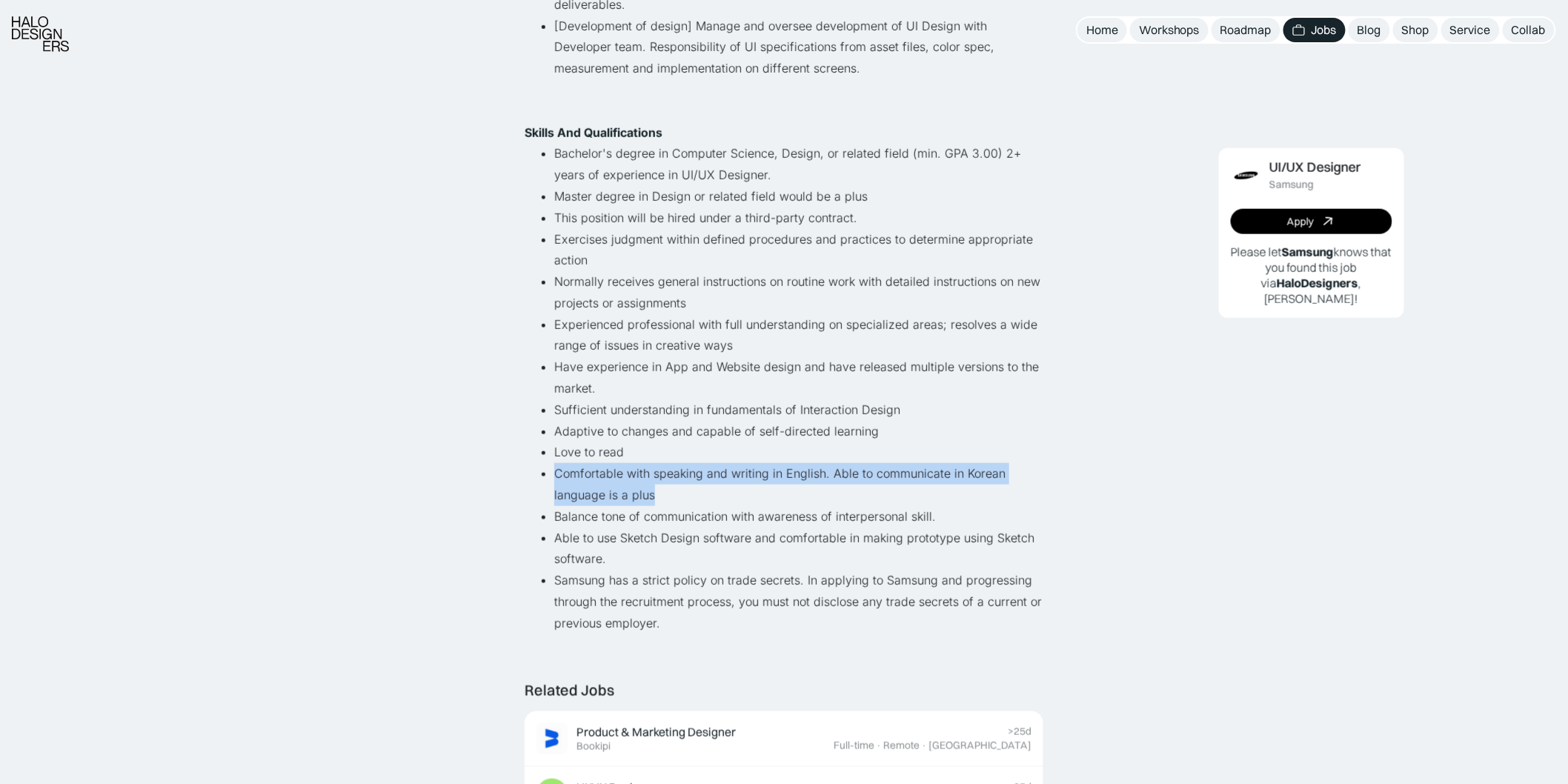
click at [637, 464] on li "Comfortable with speaking and writing in English. Able to communicate in Korean…" at bounding box center [798, 484] width 489 height 43
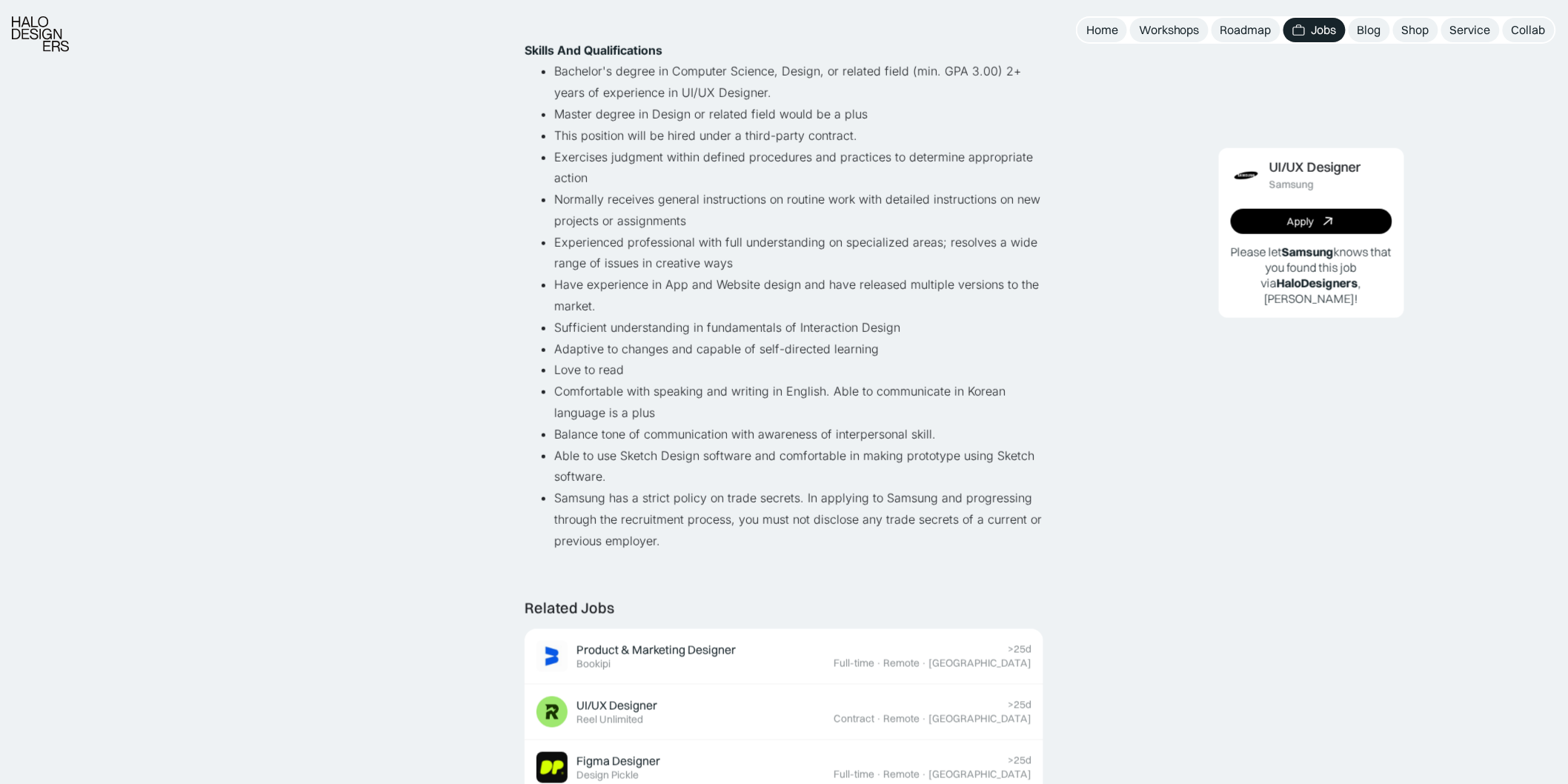
click at [624, 461] on li "Able to use Sketch Design software and comfortable in making prototype using Sk…" at bounding box center [798, 466] width 489 height 43
drag, startPoint x: 630, startPoint y: 419, endPoint x: 773, endPoint y: 423, distance: 143.1
click at [773, 423] on ul "Bachelor's degree in Computer Science, Design, or related field (min. GPA 3.00)…" at bounding box center [784, 306] width 519 height 490
drag, startPoint x: 738, startPoint y: 449, endPoint x: 727, endPoint y: 452, distance: 11.4
click at [739, 449] on li "Able to use Sketch Design software and comfortable in making prototype using Sk…" at bounding box center [798, 466] width 489 height 43
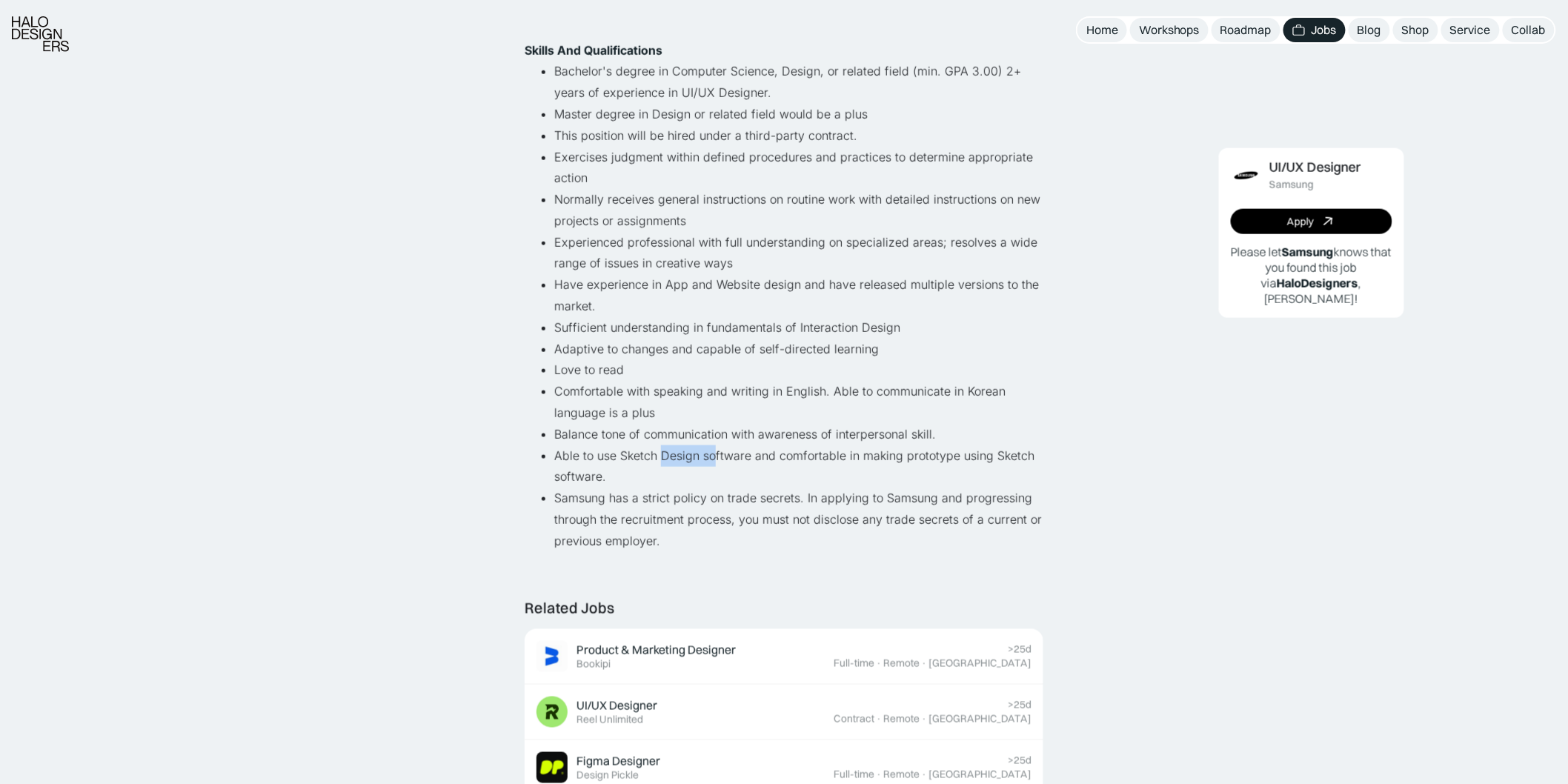
drag, startPoint x: 659, startPoint y: 430, endPoint x: 709, endPoint y: 423, distance: 50.5
click at [709, 445] on li "Able to use Sketch Design software and comfortable in making prototype using Sk…" at bounding box center [798, 466] width 489 height 43
click at [705, 445] on li "Able to use Sketch Design software and comfortable in making prototype using Sk…" at bounding box center [798, 466] width 489 height 43
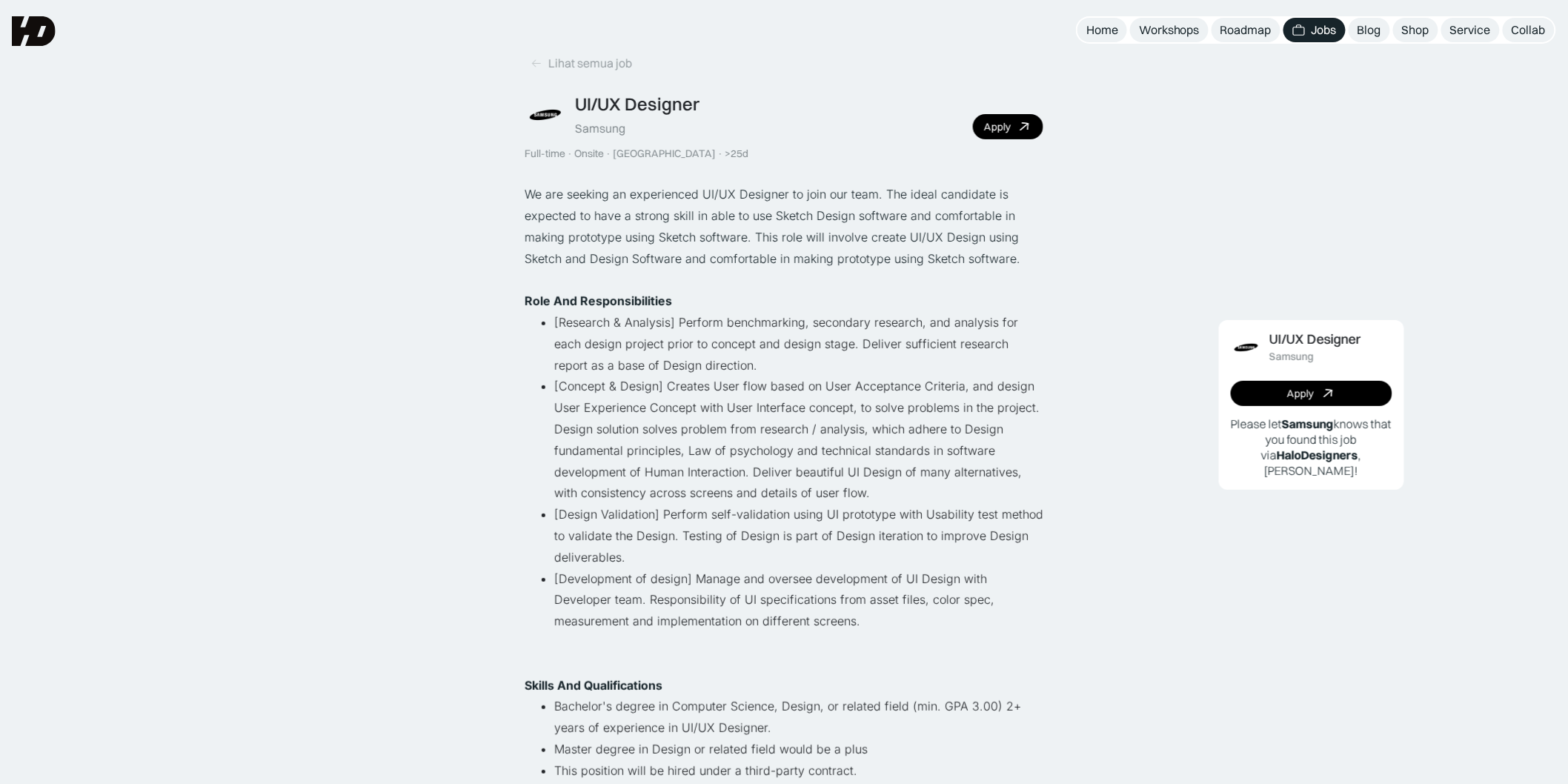
scroll to position [0, 0]
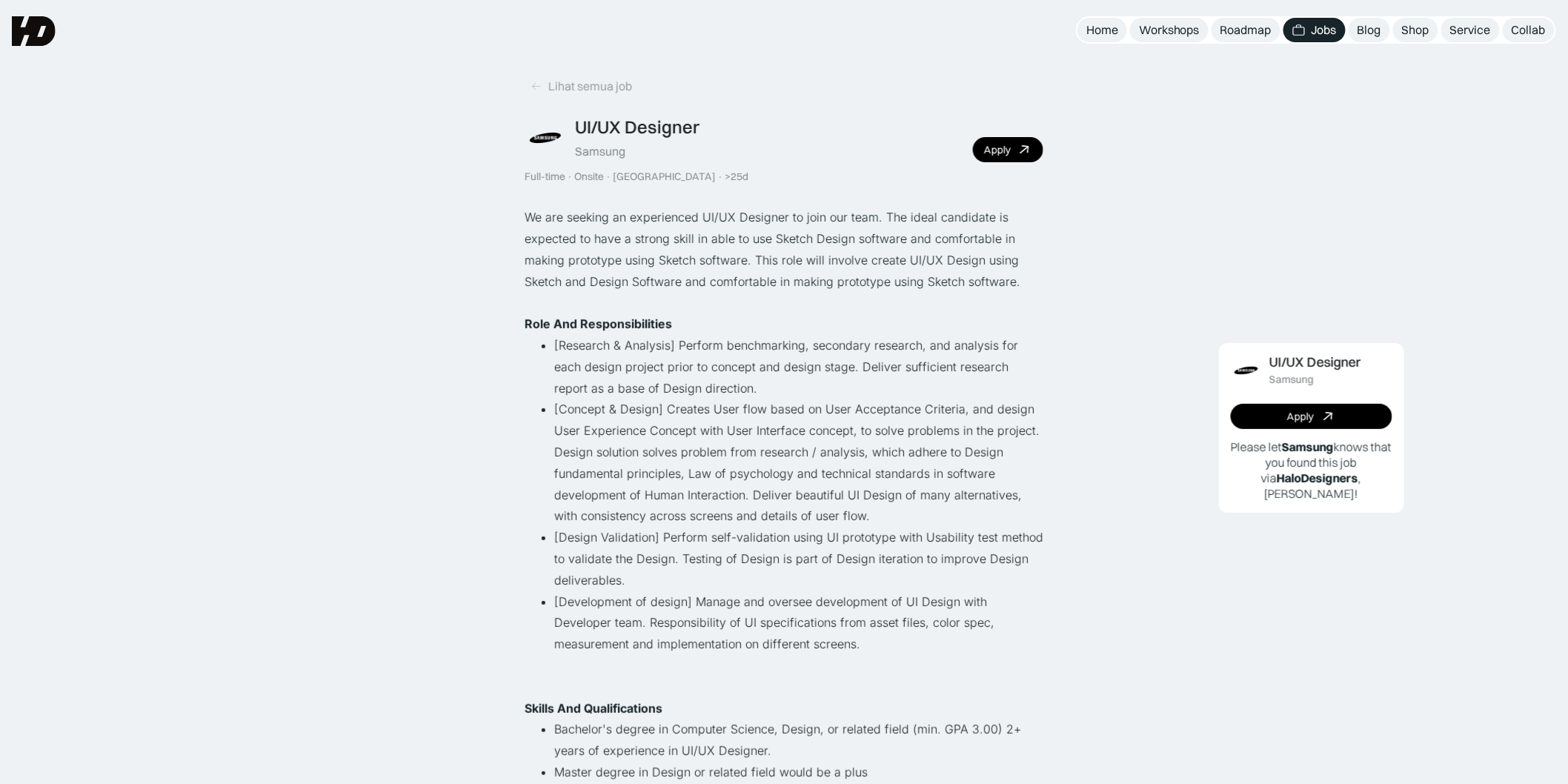
click at [42, 41] on img at bounding box center [33, 30] width 44 height 29
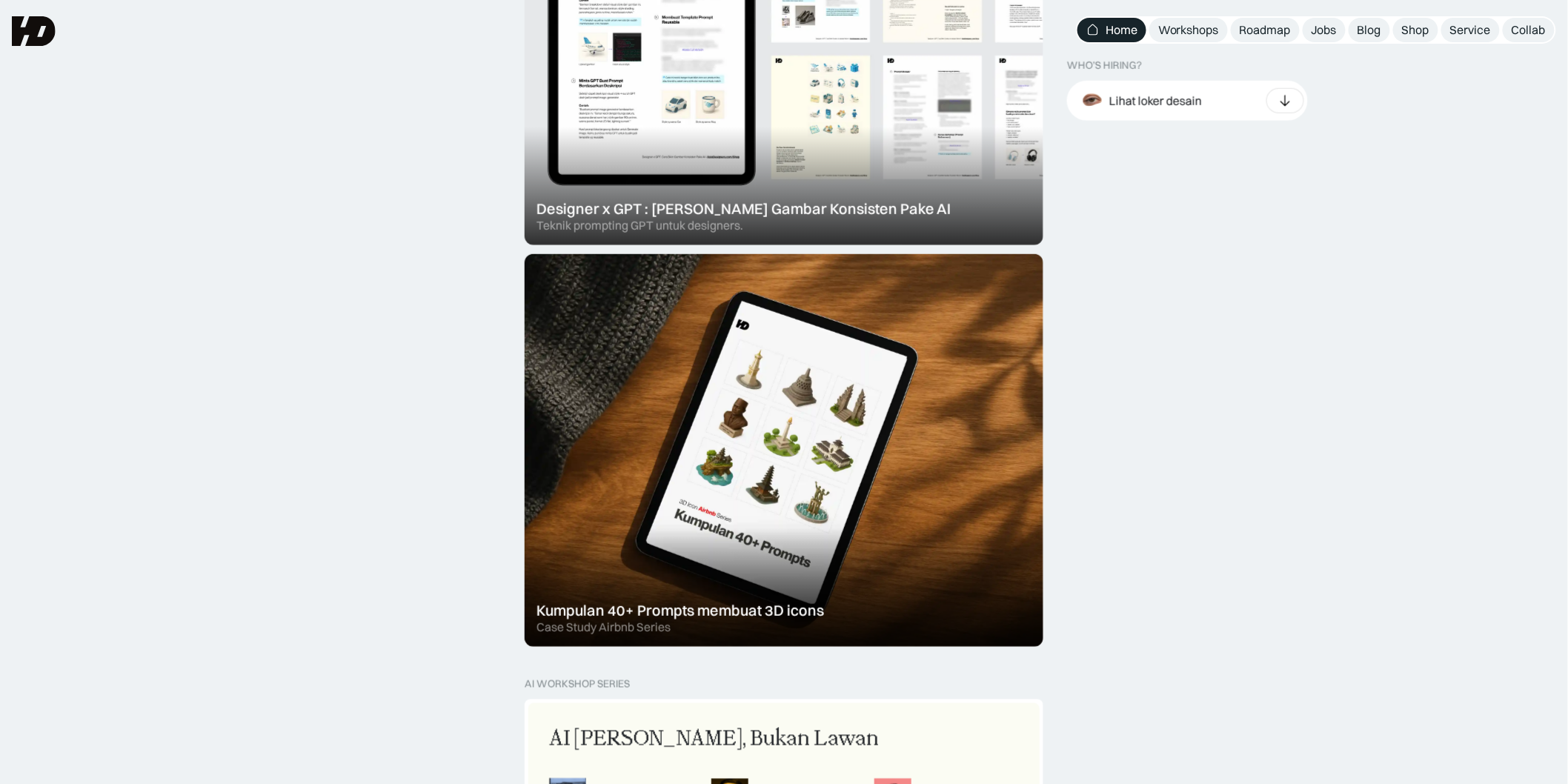
scroll to position [576, 0]
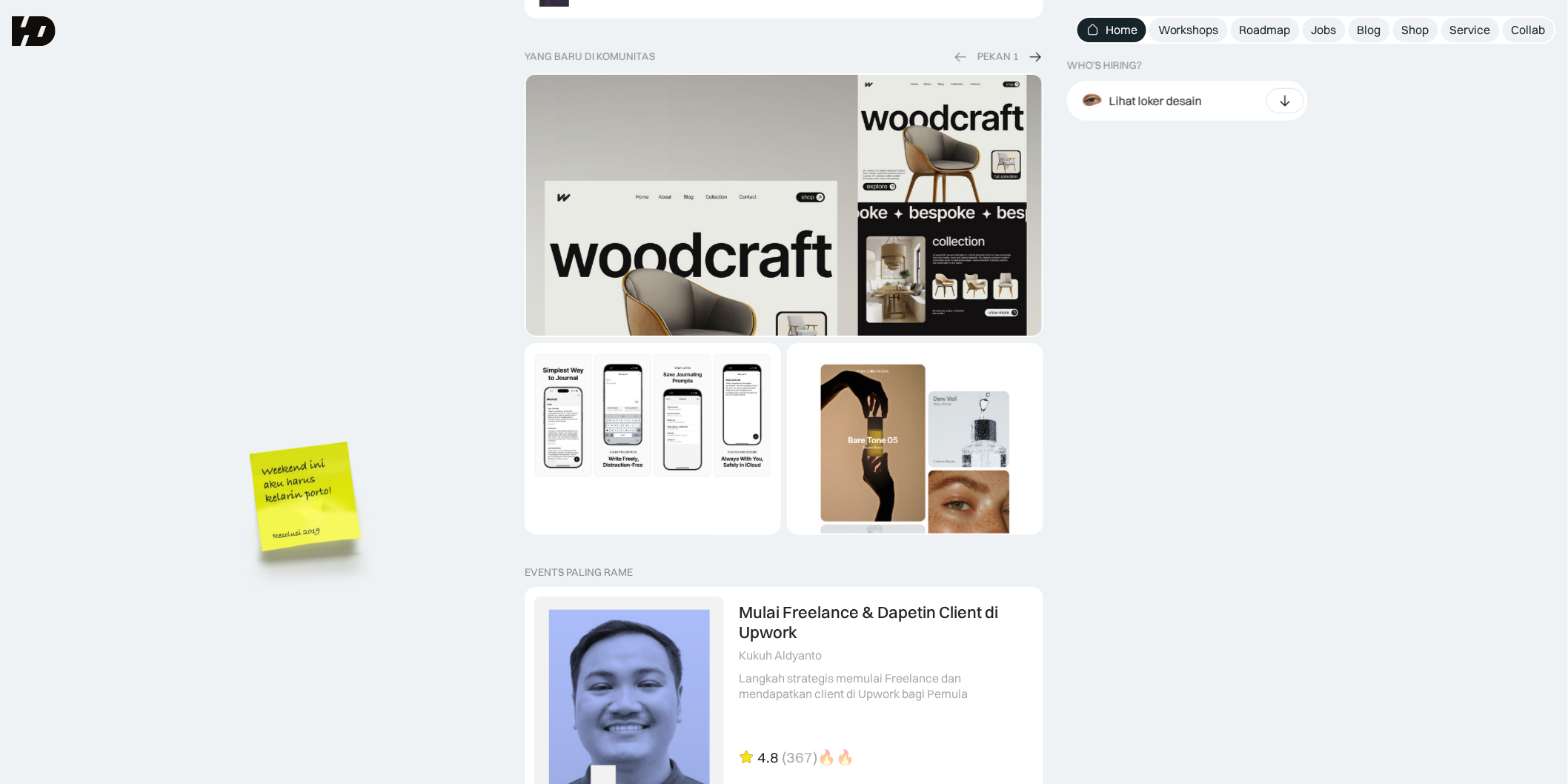
scroll to position [2617, 0]
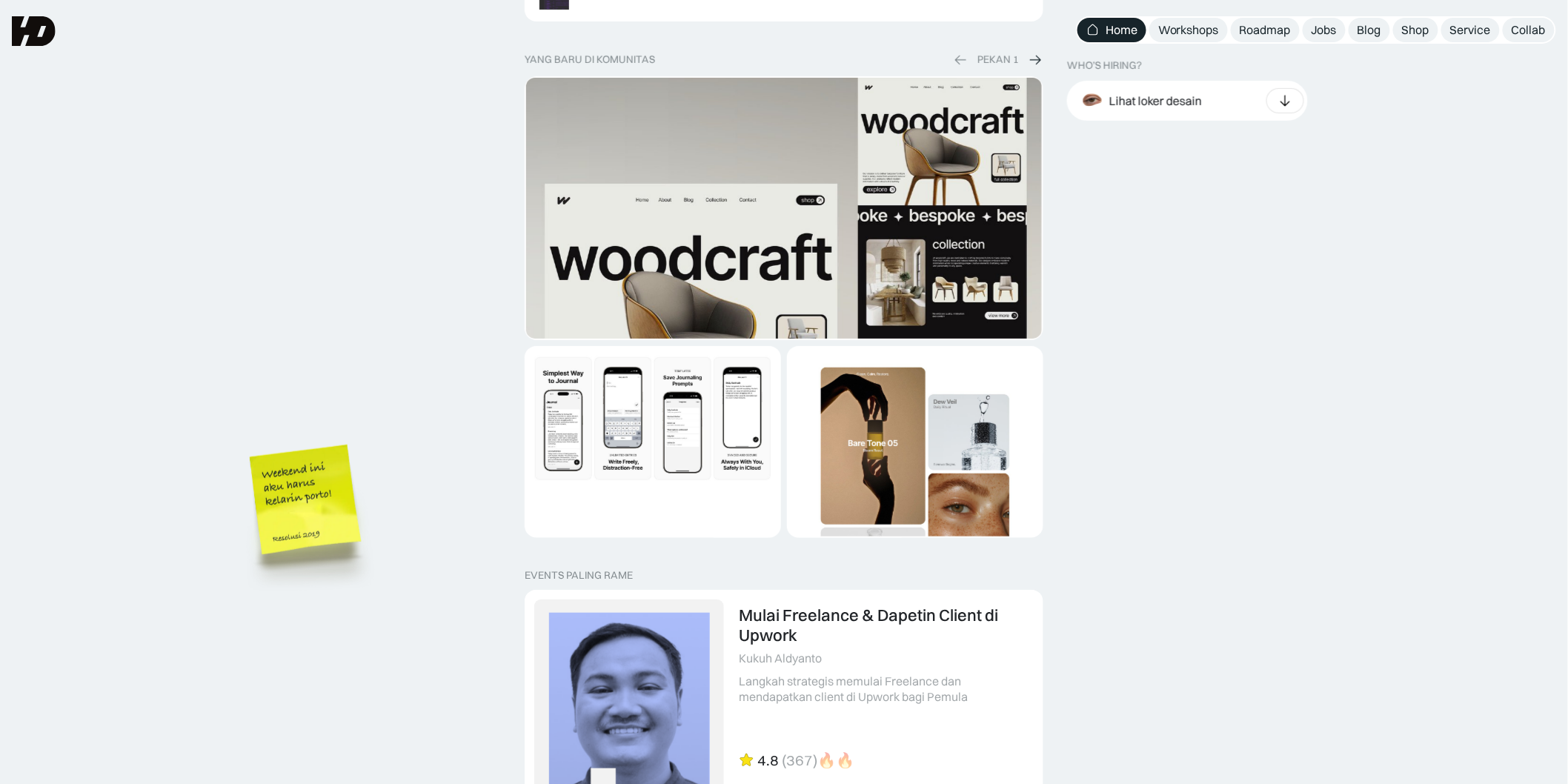
click at [411, 531] on div "diskon terbatas Flash Sale Agustus 2025 DISKON berakhir saat timer berhenti ata…" at bounding box center [784, 13] width 1568 height 4341
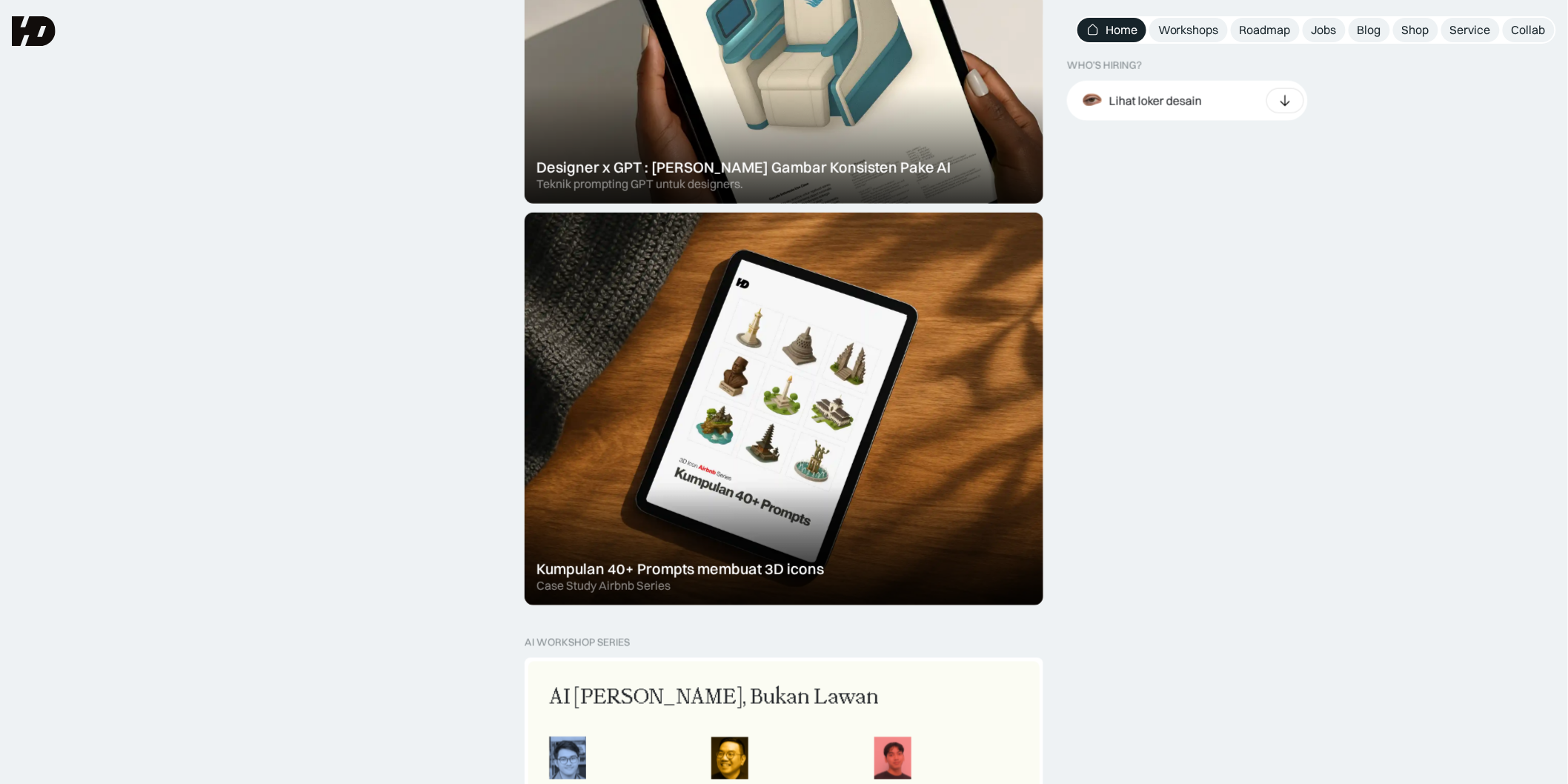
scroll to position [477, 0]
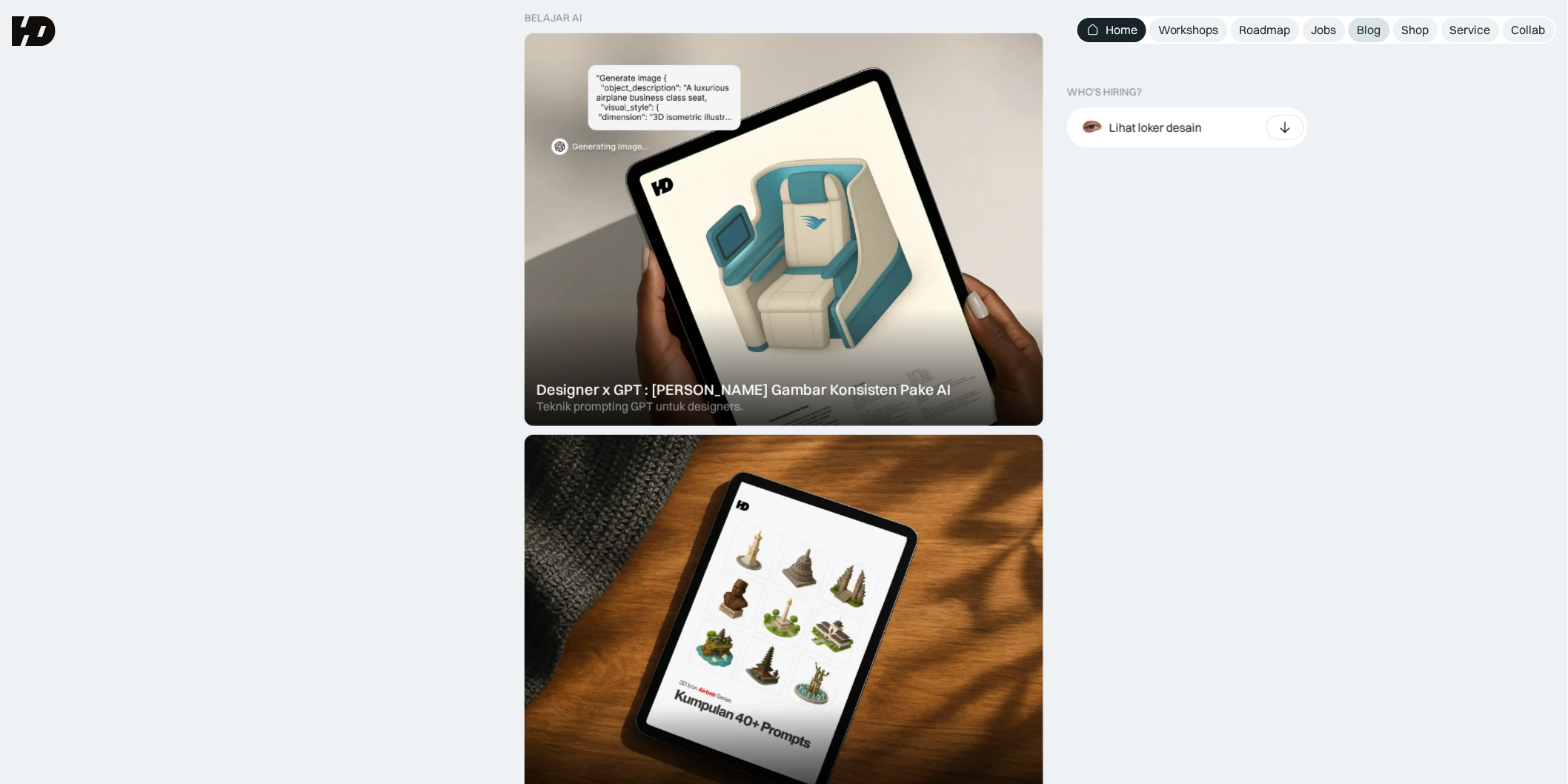
click at [1378, 31] on div "Blog" at bounding box center [1369, 30] width 23 height 16
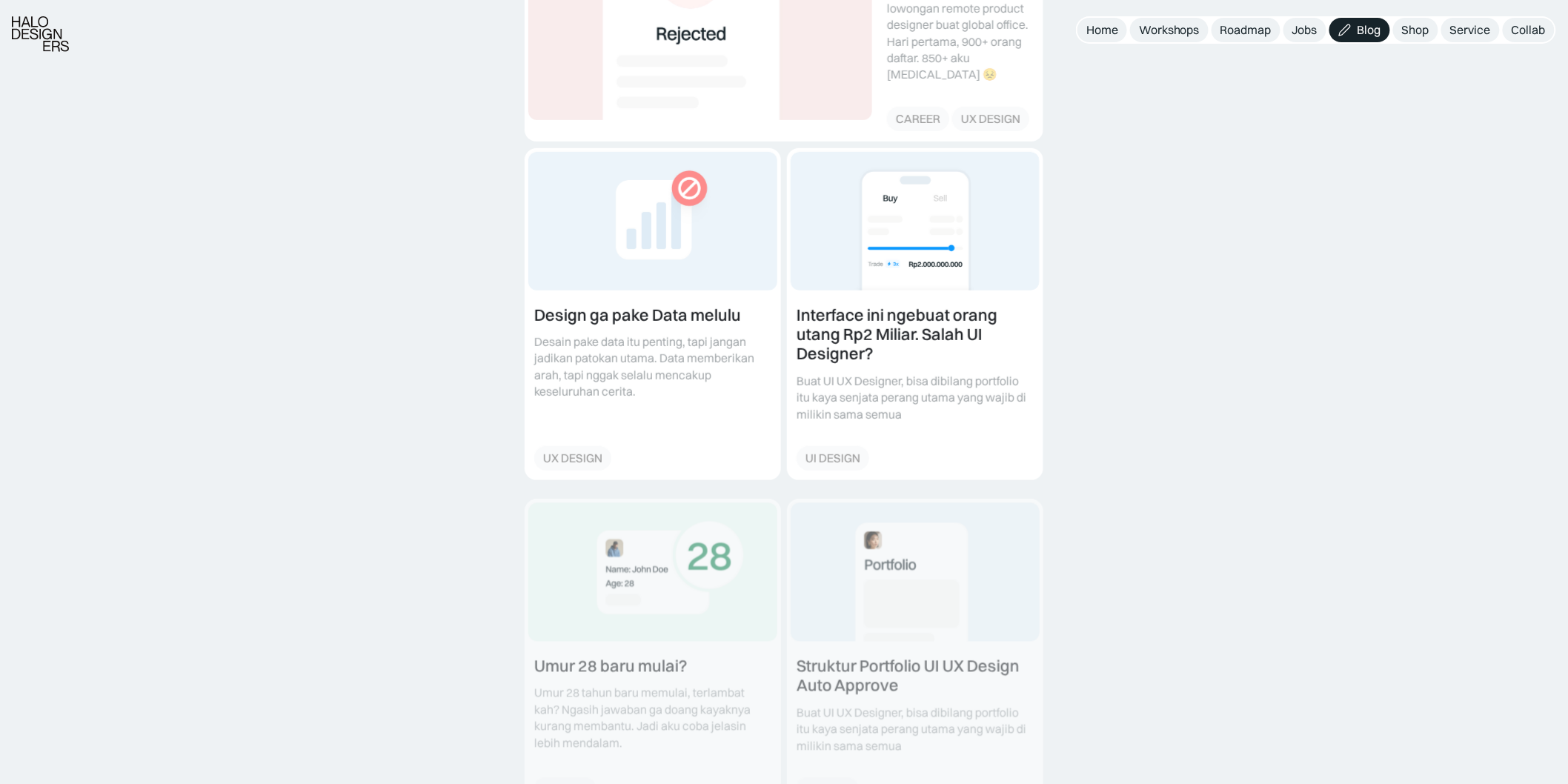
scroll to position [823, 0]
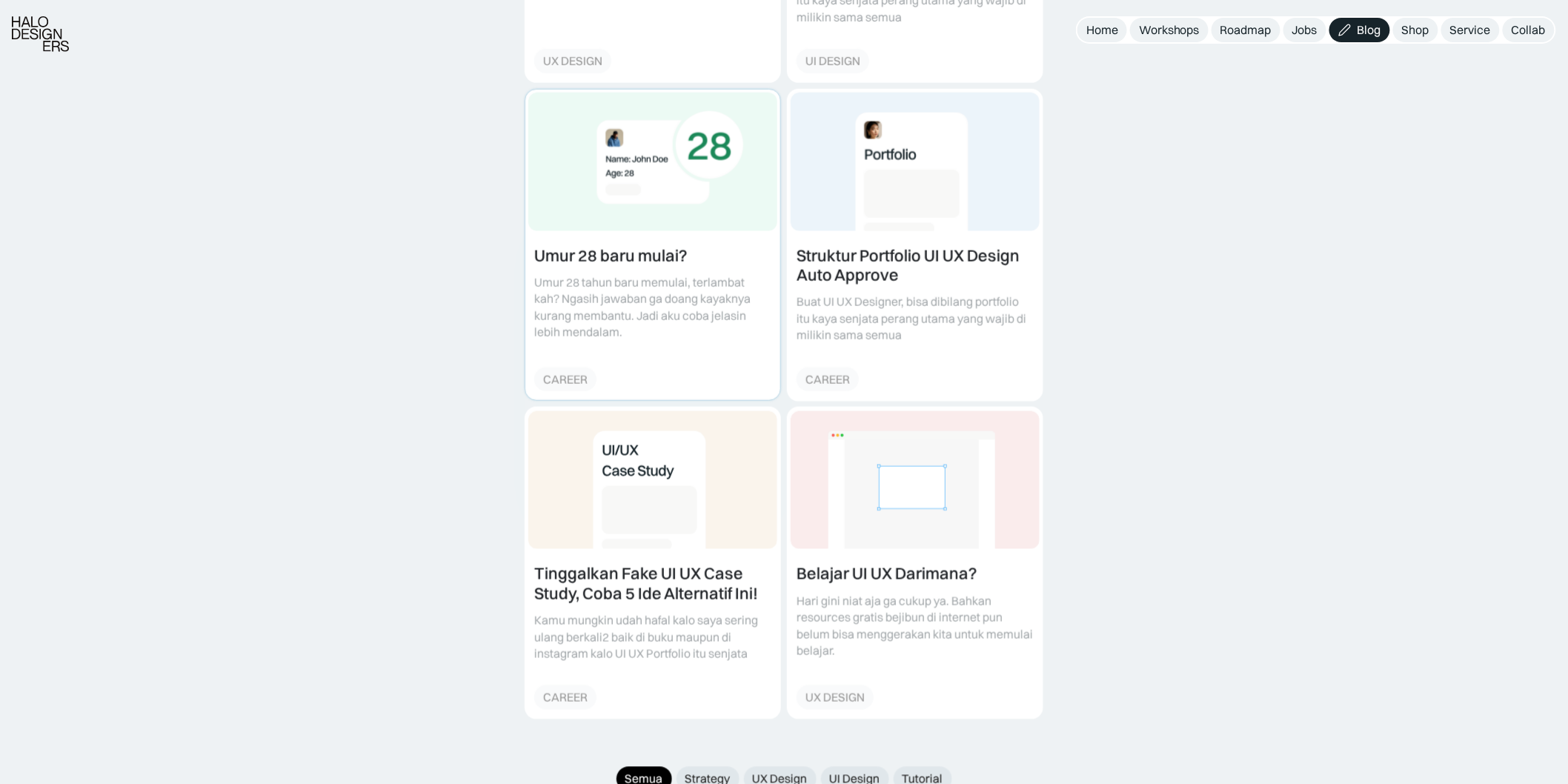
click at [639, 296] on link at bounding box center [653, 245] width 255 height 311
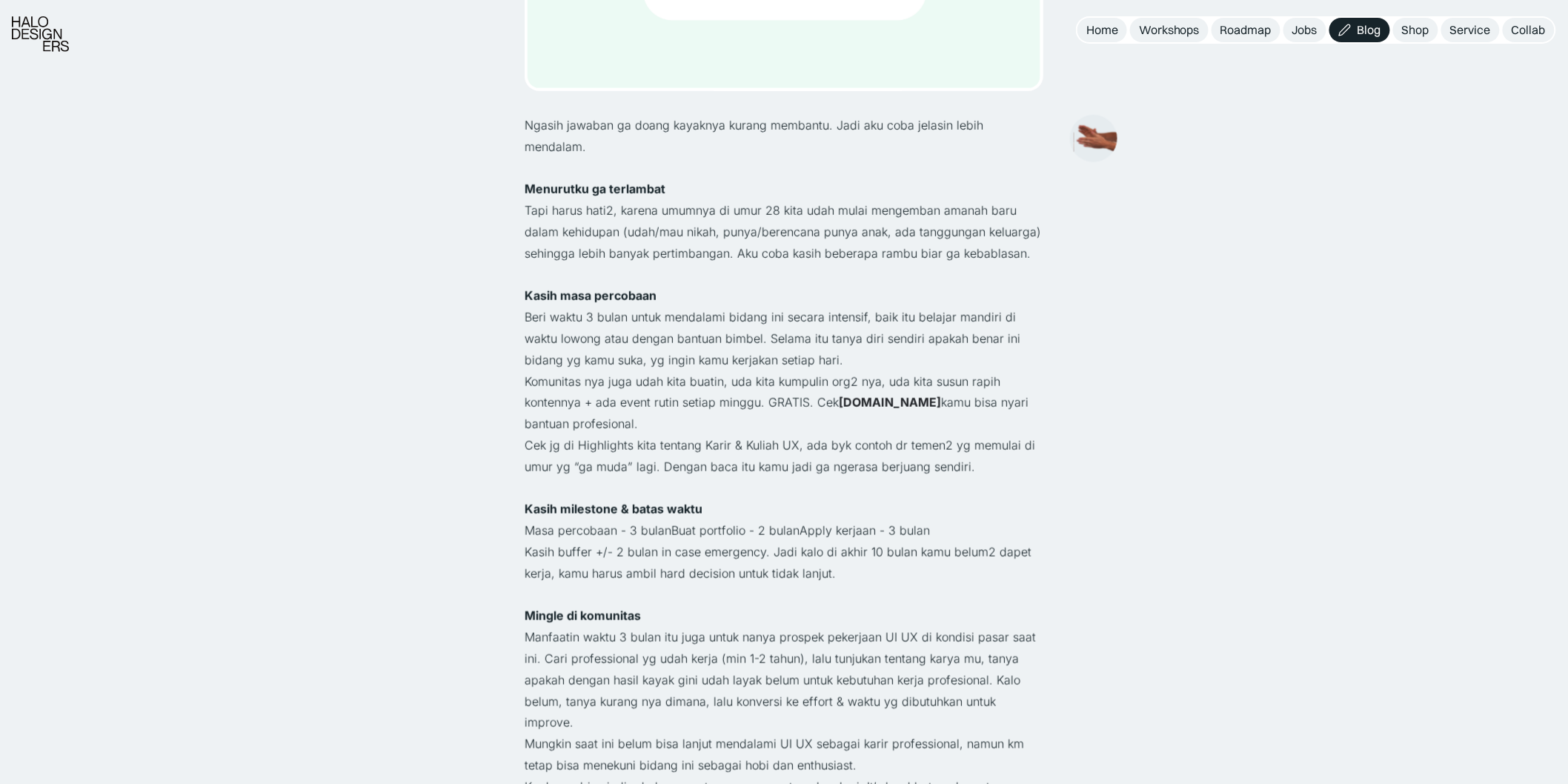
scroll to position [494, 0]
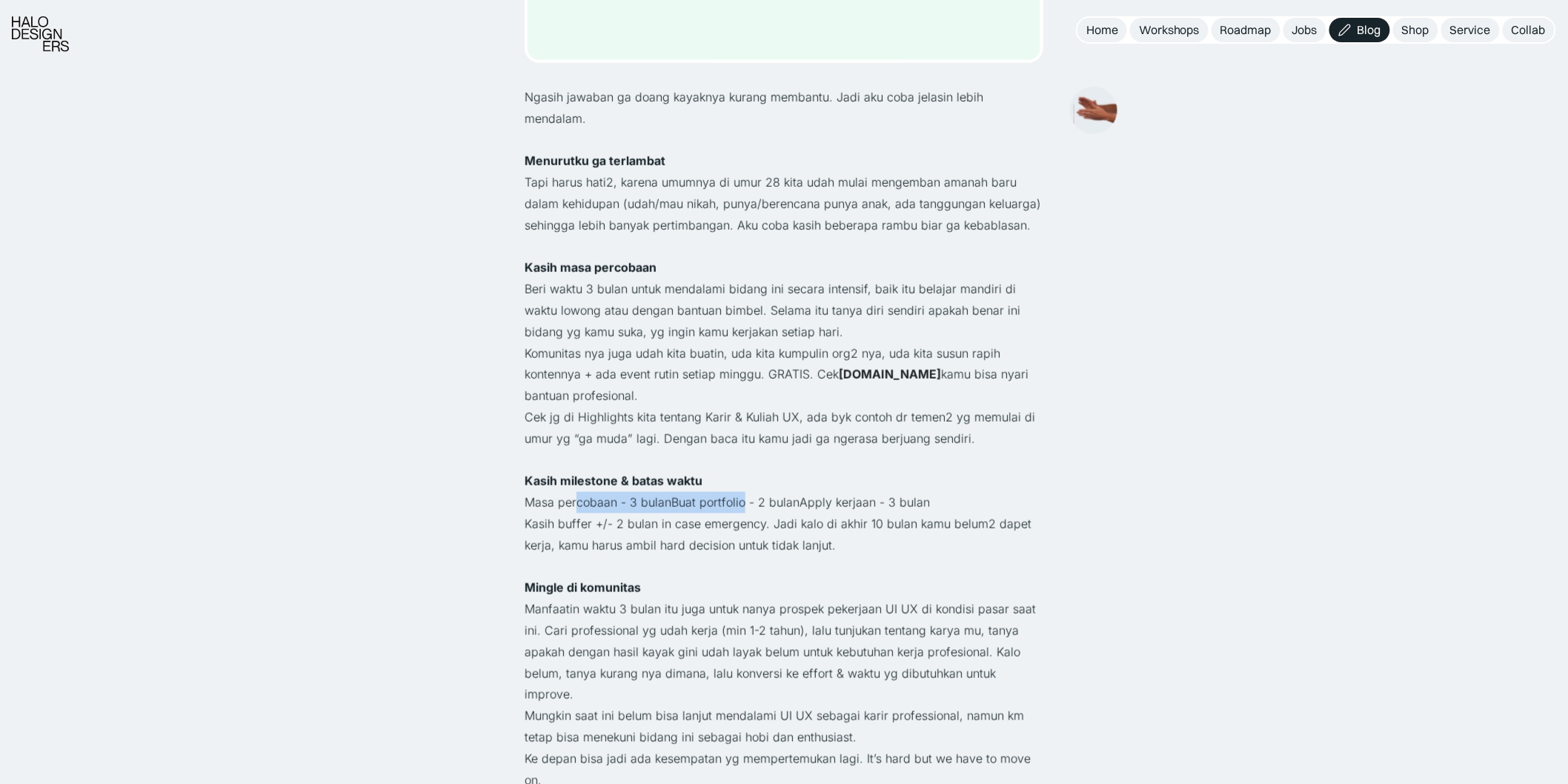
drag, startPoint x: 576, startPoint y: 478, endPoint x: 746, endPoint y: 476, distance: 170.0
click at [745, 492] on p "Masa percobaan - 3 bulanBuat portfolio - 2 bulanApply kerjaan - 3 bulan" at bounding box center [784, 503] width 519 height 22
drag, startPoint x: 761, startPoint y: 479, endPoint x: 815, endPoint y: 483, distance: 54.1
click at [810, 492] on p "Masa percobaan - 3 bulanBuat portfolio - 2 bulanApply kerjaan - 3 bulan" at bounding box center [784, 503] width 519 height 22
drag, startPoint x: 828, startPoint y: 484, endPoint x: 874, endPoint y: 494, distance: 47.1
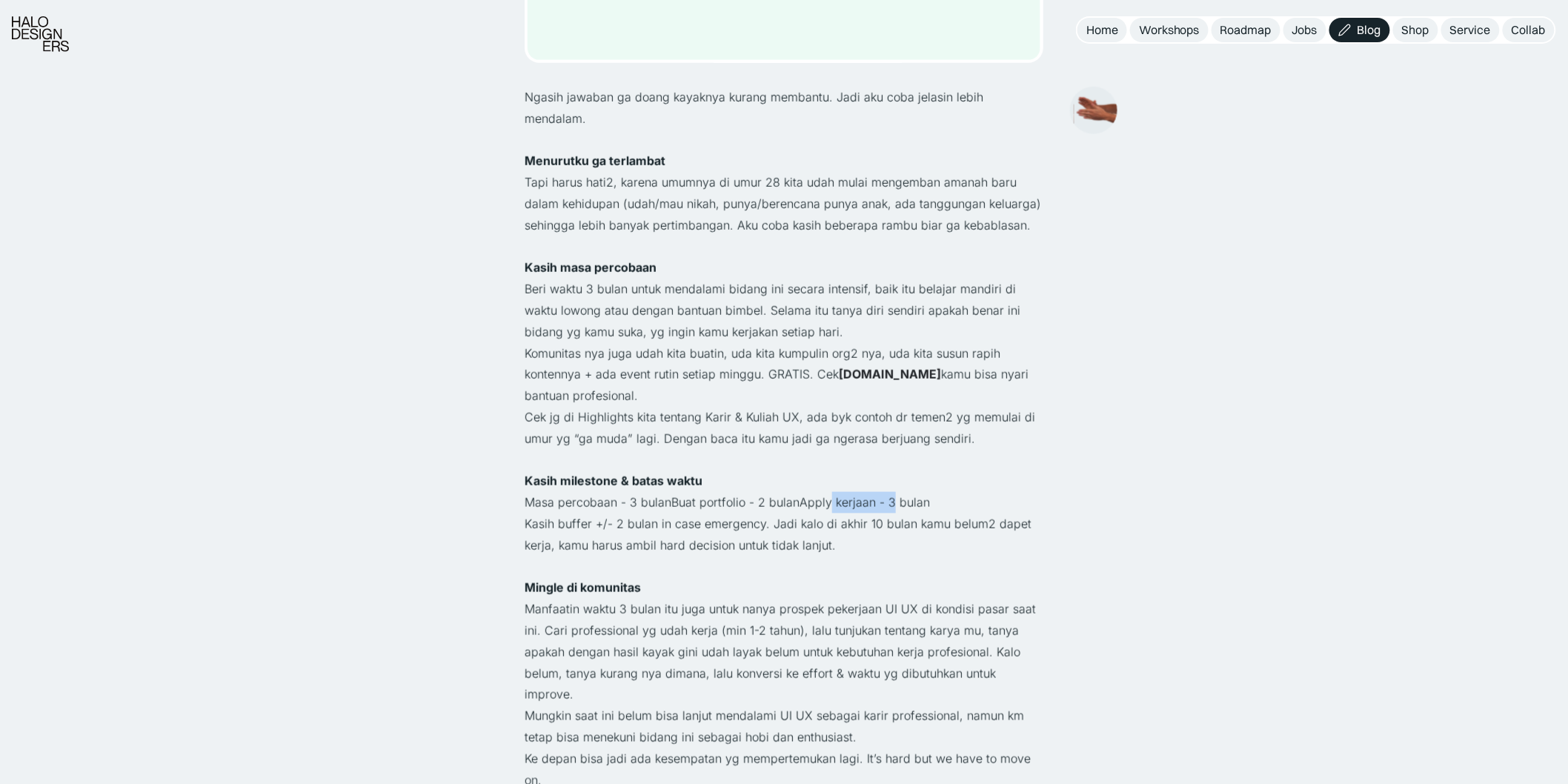
click at [890, 492] on p "Masa percobaan - 3 bulanBuat portfolio - 2 bulanApply kerjaan - 3 bulan" at bounding box center [784, 503] width 519 height 22
click at [708, 514] on p "Kasih buffer +/- 2 bulan in case emergency. Jadi kalo di akhir 10 bulan kamu be…" at bounding box center [784, 535] width 519 height 43
drag, startPoint x: 623, startPoint y: 508, endPoint x: 705, endPoint y: 512, distance: 82.1
click at [704, 514] on p "Kasih buffer +/- 2 bulan in case emergency. Jadi kalo di akhir 10 bulan kamu be…" at bounding box center [784, 535] width 519 height 43
drag, startPoint x: 779, startPoint y: 512, endPoint x: 834, endPoint y: 514, distance: 55.0
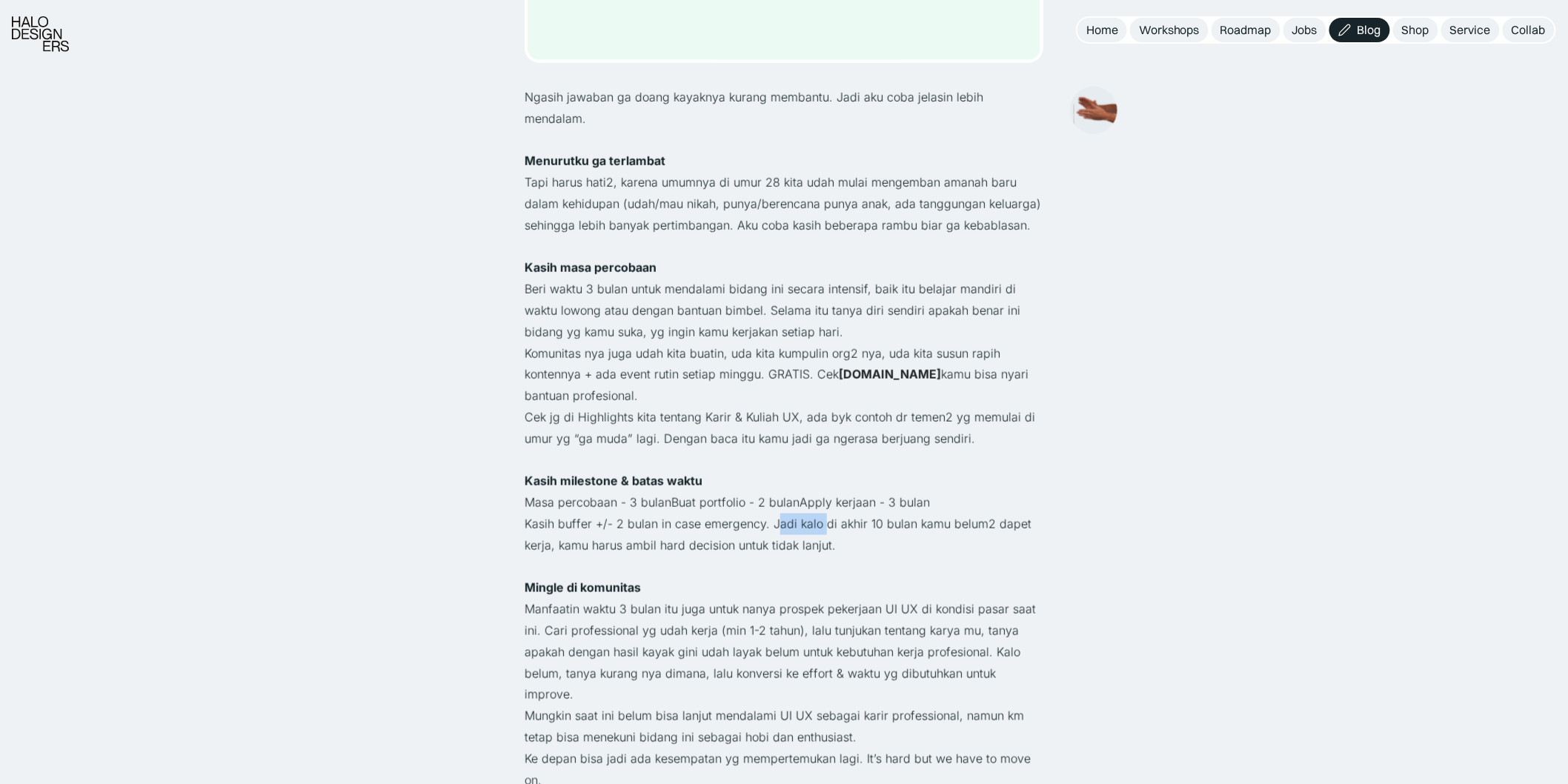
click at [824, 514] on p "Kasih buffer +/- 2 bulan in case emergency. Jadi kalo di akhir 10 bulan kamu be…" at bounding box center [784, 535] width 519 height 43
click at [858, 528] on p "Kasih buffer +/- 2 bulan in case emergency. Jadi kalo di akhir 10 bulan kamu be…" at bounding box center [784, 535] width 519 height 43
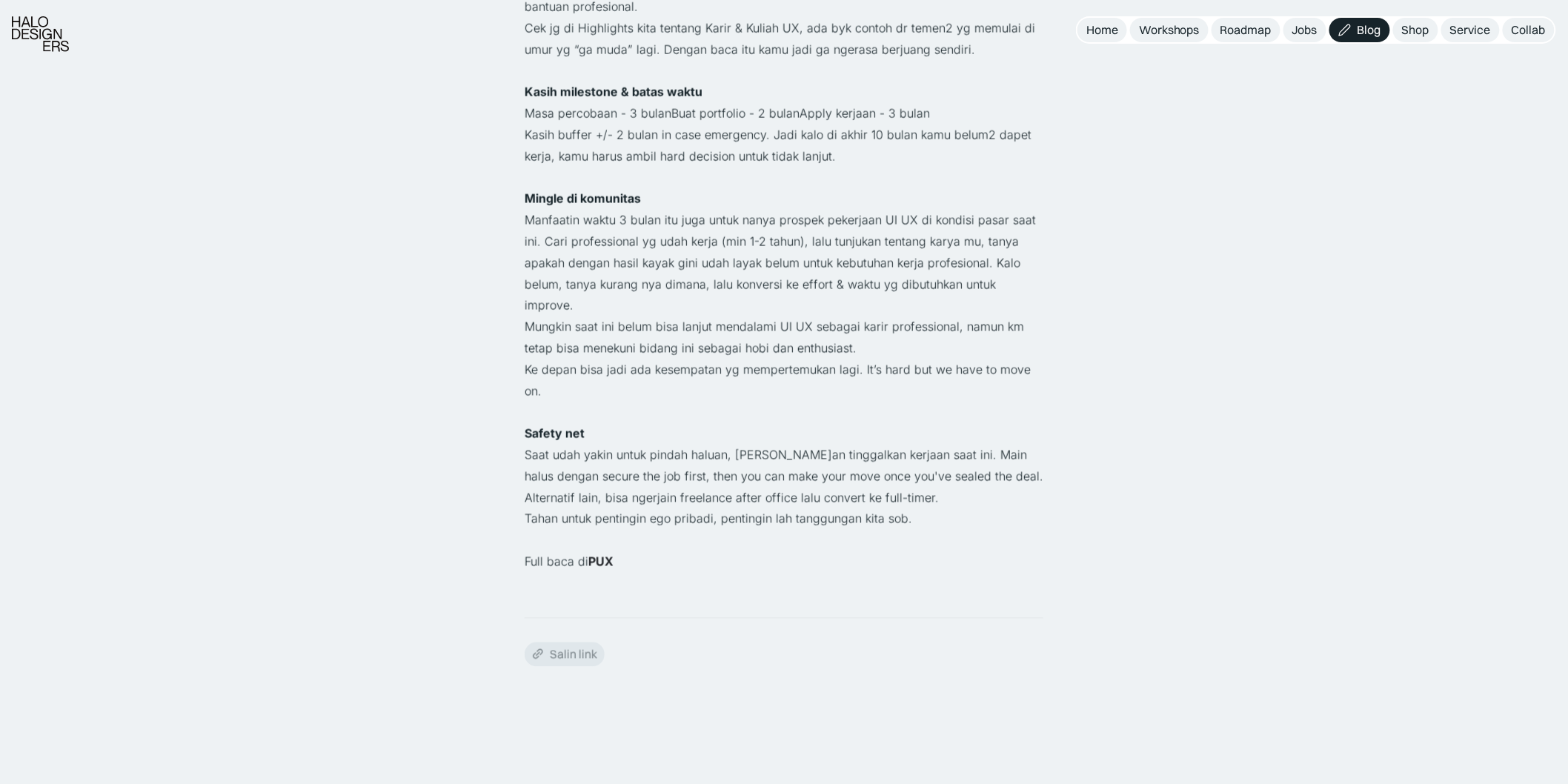
scroll to position [905, 0]
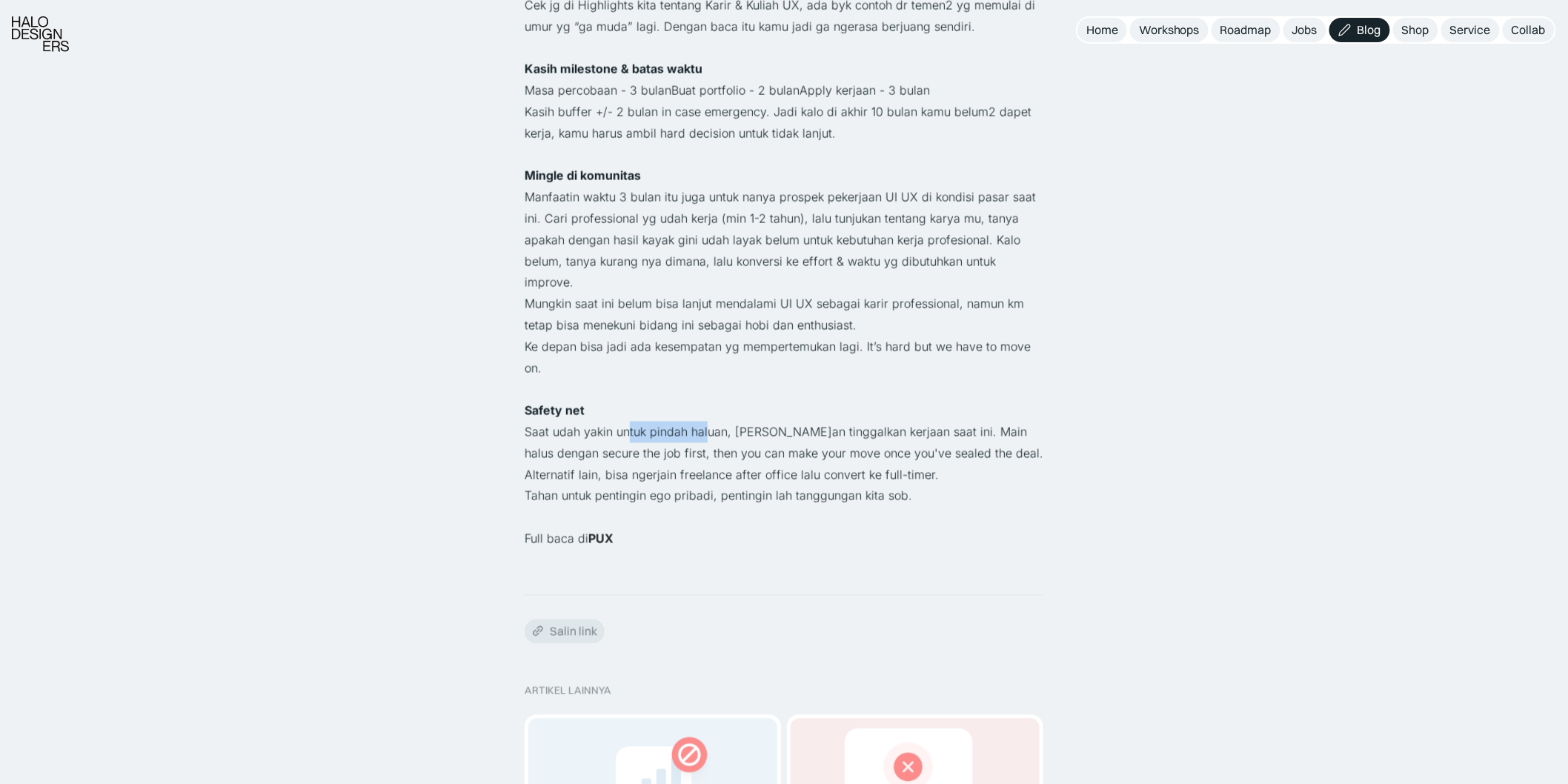
drag, startPoint x: 660, startPoint y: 387, endPoint x: 715, endPoint y: 387, distance: 55.0
click at [710, 422] on p "Saat udah yakin untuk pindah haluan, [PERSON_NAME]an tinggalkan kerjaan saat in…" at bounding box center [784, 453] width 519 height 64
drag, startPoint x: 752, startPoint y: 384, endPoint x: 798, endPoint y: 384, distance: 46.0
click at [797, 422] on p "Saat udah yakin untuk pindah haluan, [PERSON_NAME]an tinggalkan kerjaan saat in…" at bounding box center [784, 453] width 519 height 64
drag, startPoint x: 912, startPoint y: 382, endPoint x: 931, endPoint y: 382, distance: 19.0
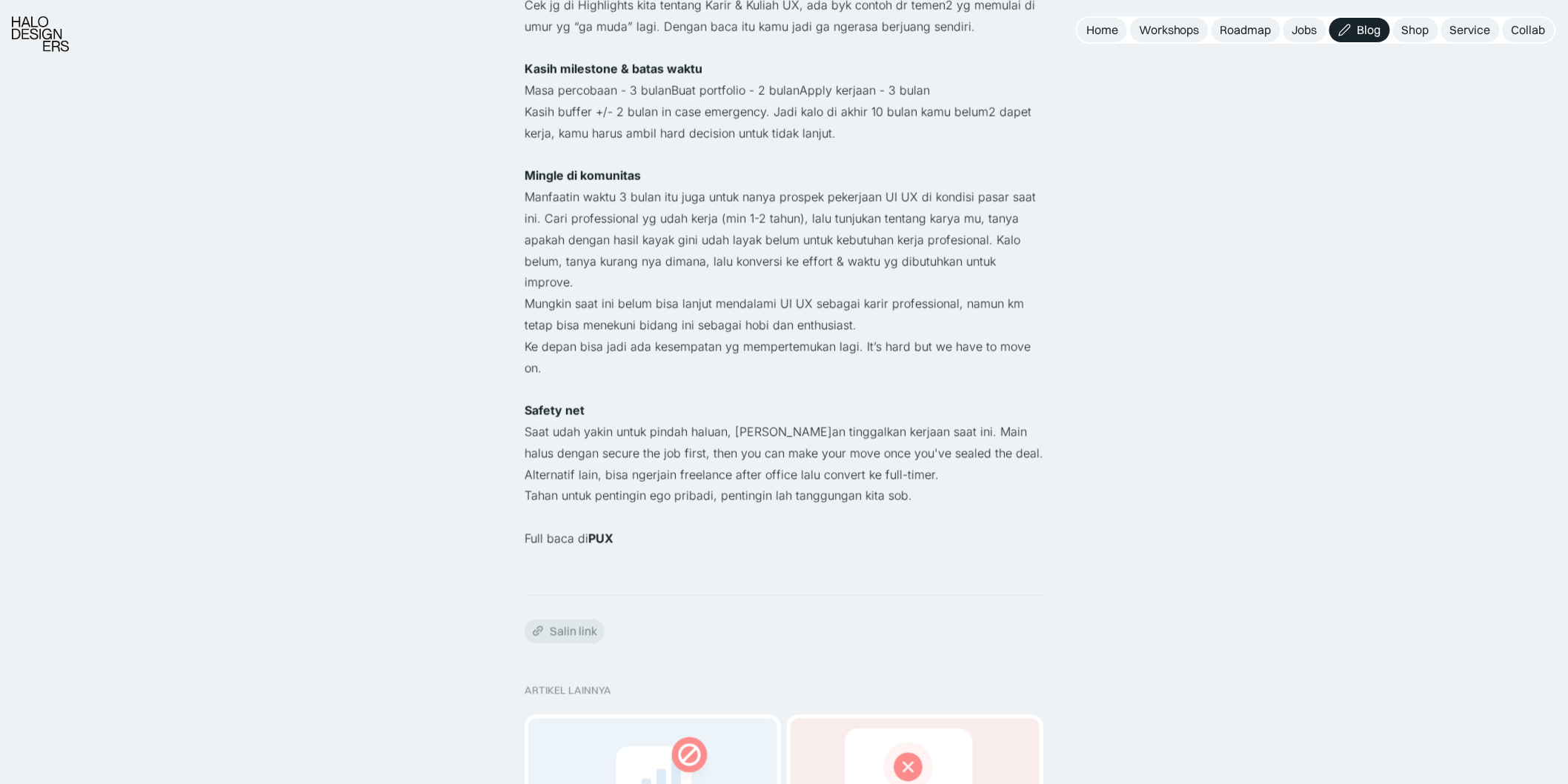
click at [915, 422] on p "Saat udah yakin untuk pindah haluan, [PERSON_NAME]an tinggalkan kerjaan saat in…" at bounding box center [784, 453] width 519 height 64
click at [712, 422] on p "Saat udah yakin untuk pindah haluan, [PERSON_NAME]an tinggalkan kerjaan saat in…" at bounding box center [784, 453] width 519 height 64
drag, startPoint x: 520, startPoint y: 421, endPoint x: 623, endPoint y: 417, distance: 103.1
click at [623, 417] on div "Kembali Umur 28 baru mulai? Career · 3 menit baca Ngasih jawaban ga doang kayak…" at bounding box center [784, 541] width 1568 height 2893
click at [655, 422] on p "Saat udah yakin untuk pindah haluan, [PERSON_NAME]an tinggalkan kerjaan saat in…" at bounding box center [784, 453] width 519 height 64
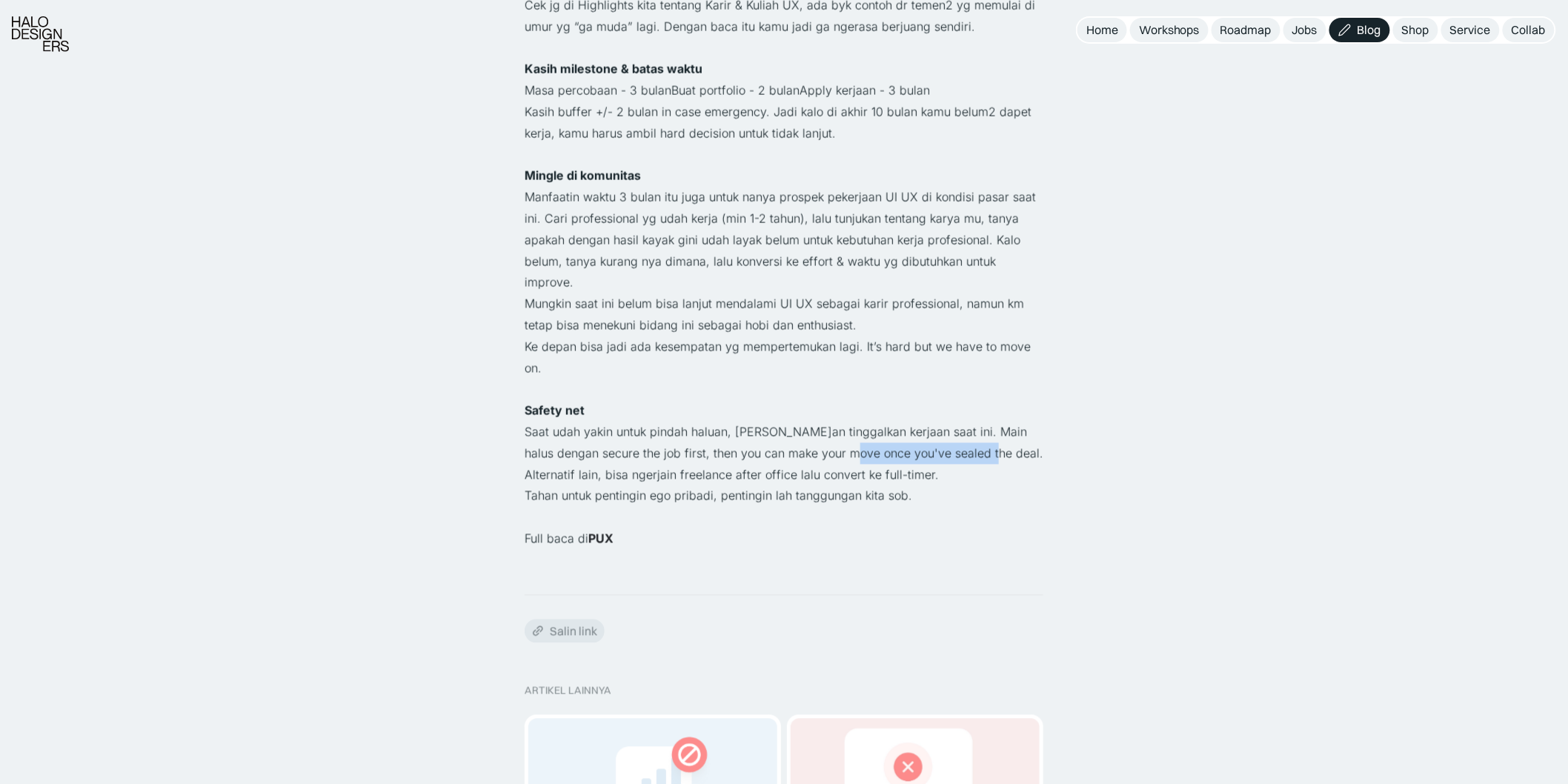
drag, startPoint x: 966, startPoint y: 411, endPoint x: 831, endPoint y: 418, distance: 135.2
click at [833, 422] on p "Saat udah yakin untuk pindah haluan, [PERSON_NAME]an tinggalkan kerjaan saat in…" at bounding box center [784, 453] width 519 height 64
click at [663, 485] on p "Tahan untuk pentingin ego pribadi, pentingin lah tanggungan kita sob." at bounding box center [784, 496] width 519 height 22
drag, startPoint x: 590, startPoint y: 438, endPoint x: 687, endPoint y: 446, distance: 97.3
click at [663, 438] on p "Saat udah yakin untuk pindah haluan, [PERSON_NAME]an tinggalkan kerjaan saat in…" at bounding box center [784, 453] width 519 height 64
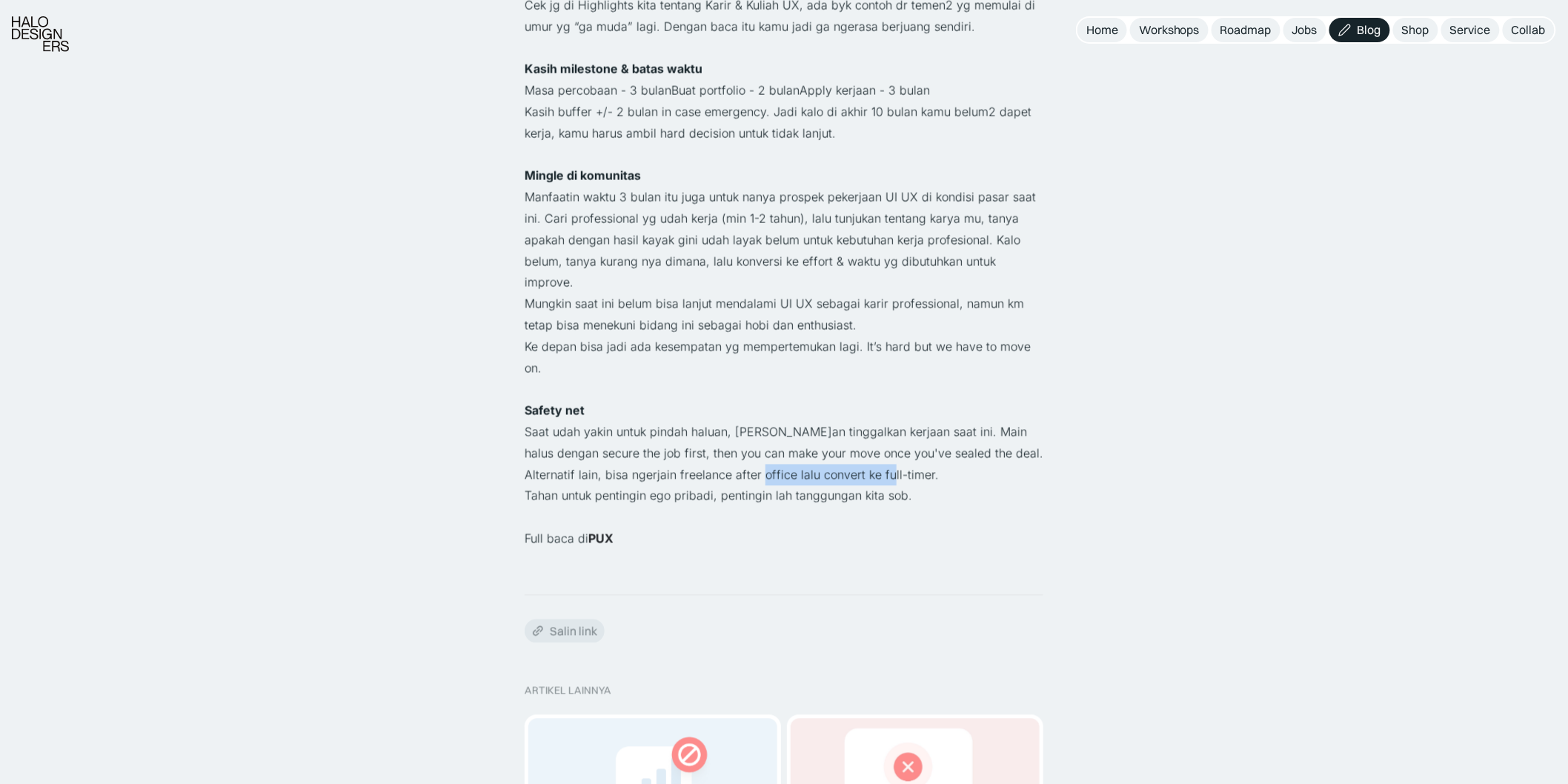
drag, startPoint x: 724, startPoint y: 436, endPoint x: 892, endPoint y: 431, distance: 168.1
click at [892, 431] on p "Saat udah yakin untuk pindah haluan, [PERSON_NAME]an tinggalkan kerjaan saat in…" at bounding box center [784, 453] width 519 height 64
drag, startPoint x: 535, startPoint y: 453, endPoint x: 663, endPoint y: 453, distance: 128.0
click at [662, 485] on p "Tahan untuk pentingin ego pribadi, pentingin lah tanggungan kita sob." at bounding box center [784, 496] width 519 height 22
